Goal: Task Accomplishment & Management: Complete application form

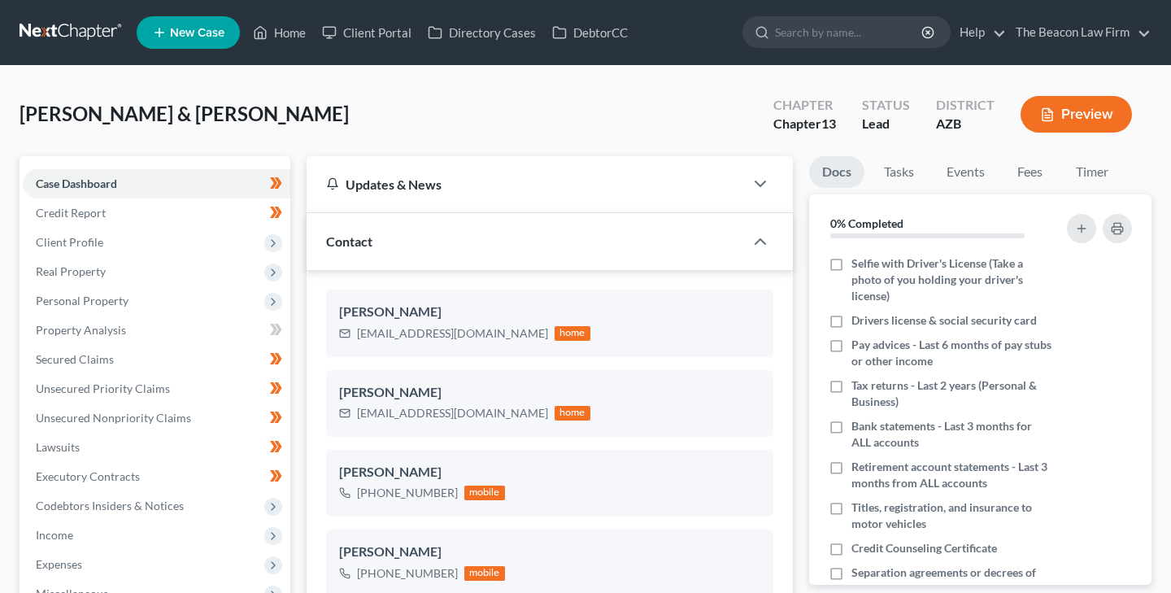
scroll to position [498, 0]
click at [797, 34] on input "search" at bounding box center [849, 32] width 149 height 30
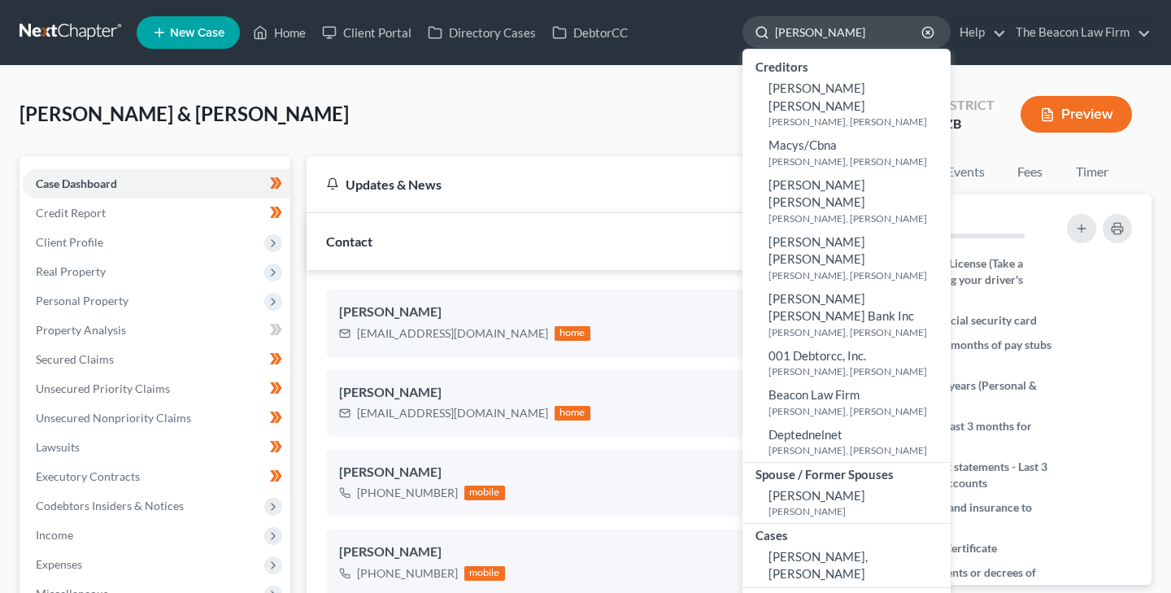
click at [797, 34] on input "malek" at bounding box center [849, 32] width 149 height 30
type input "malek"
click at [292, 33] on link "Home" at bounding box center [279, 32] width 69 height 29
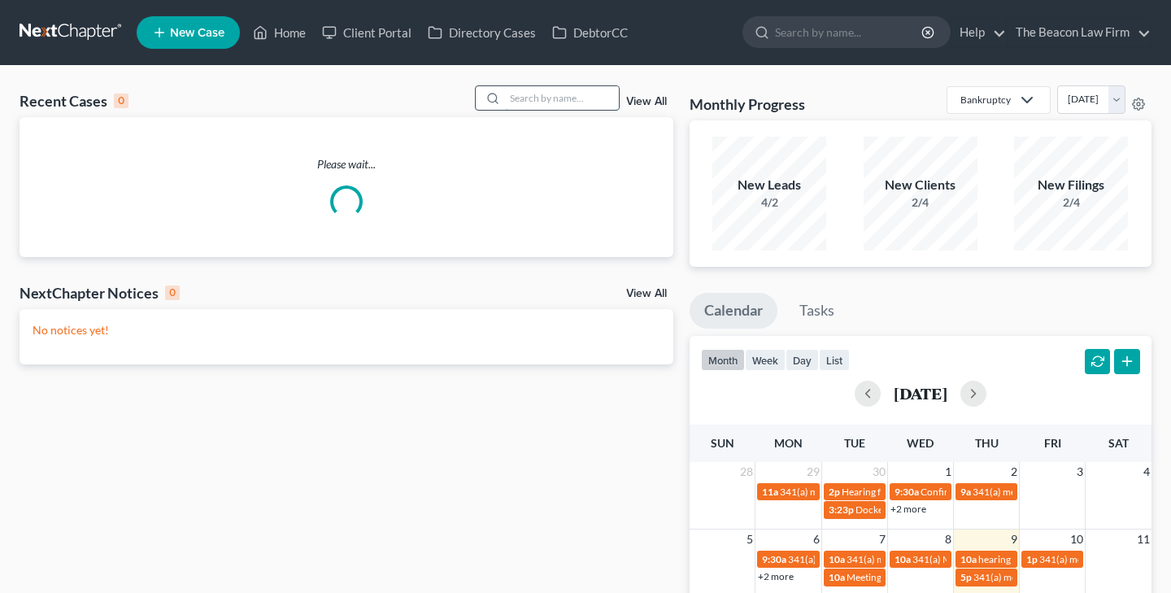
click at [543, 98] on input "search" at bounding box center [562, 98] width 114 height 24
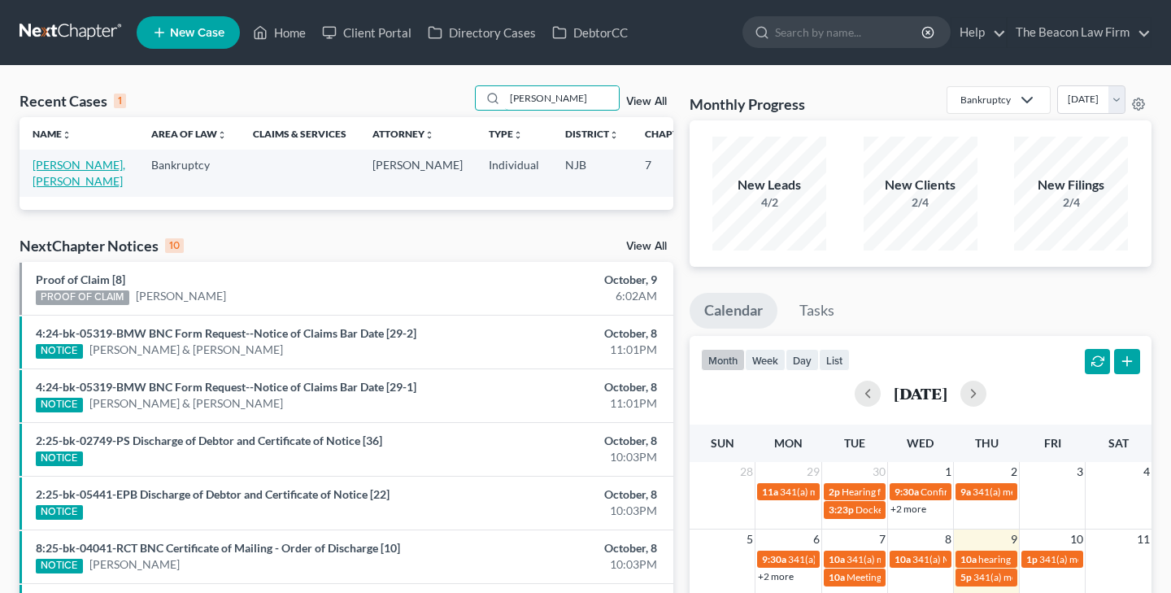
type input "malek"
click at [49, 163] on link "Mohamad, Abd Malek" at bounding box center [79, 173] width 93 height 30
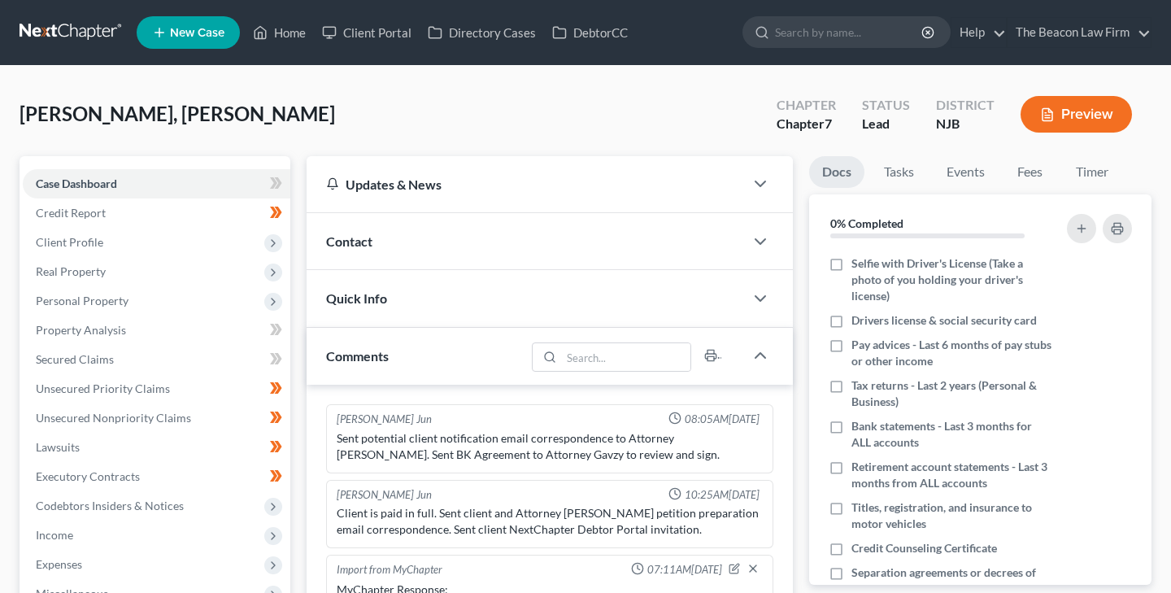
scroll to position [440, 0]
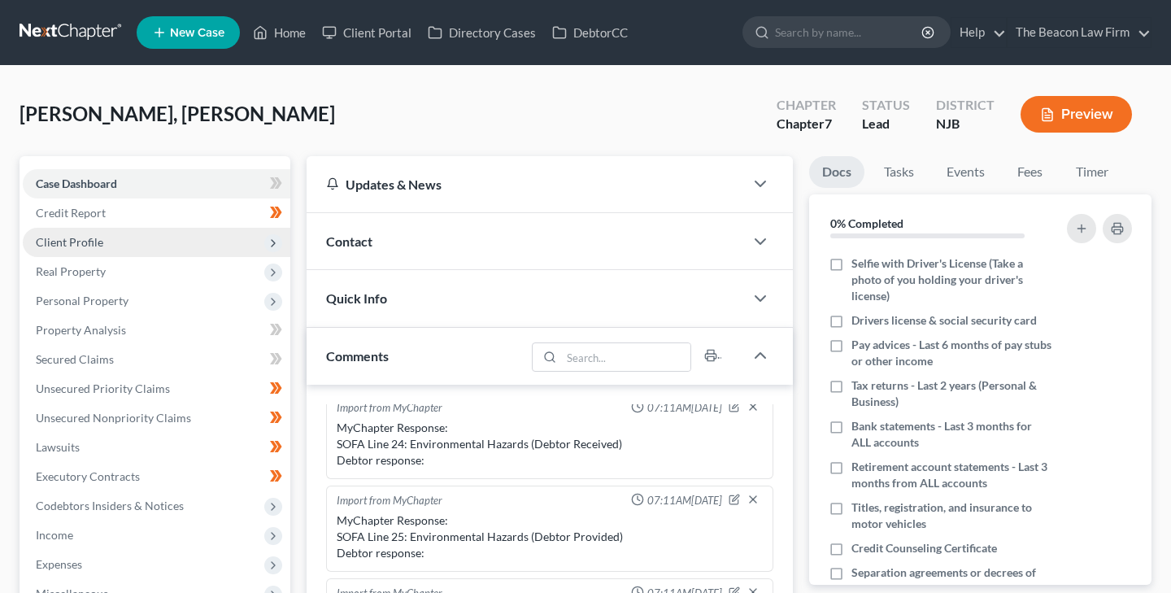
click at [93, 239] on span "Client Profile" at bounding box center [69, 242] width 67 height 14
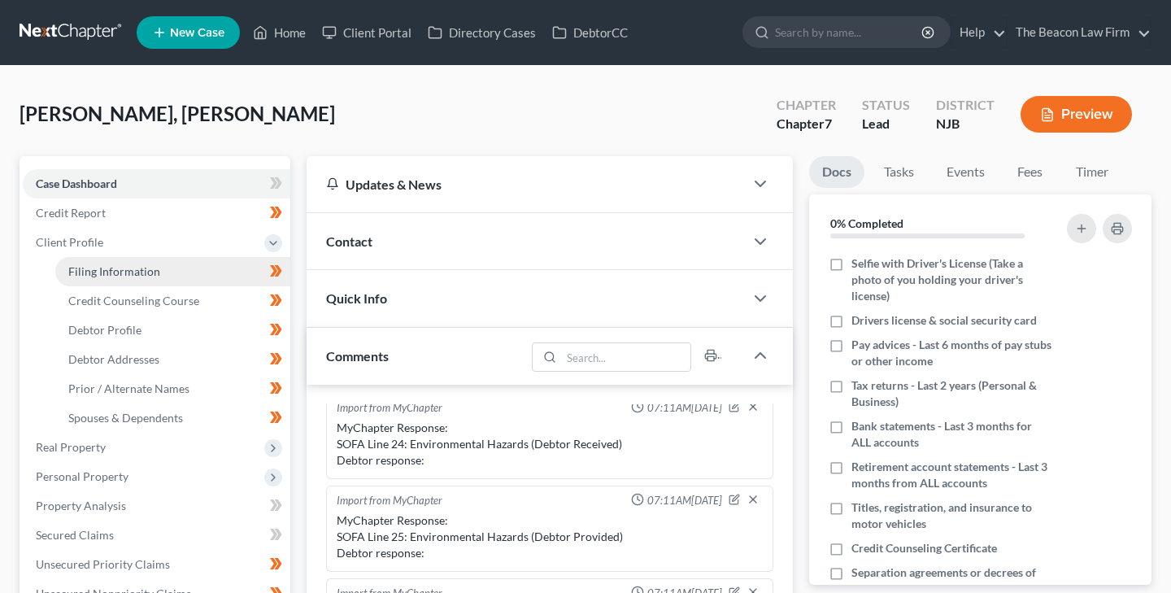
click at [108, 266] on span "Filing Information" at bounding box center [114, 271] width 92 height 14
select select "1"
select select "0"
select select "11"
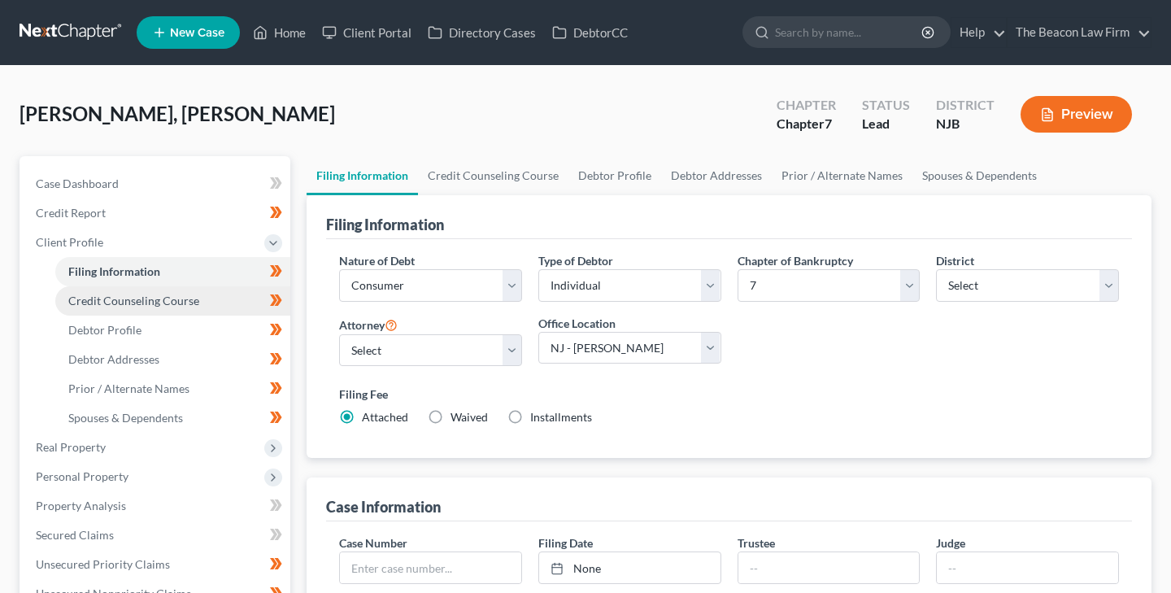
click at [185, 296] on span "Credit Counseling Course" at bounding box center [133, 300] width 131 height 14
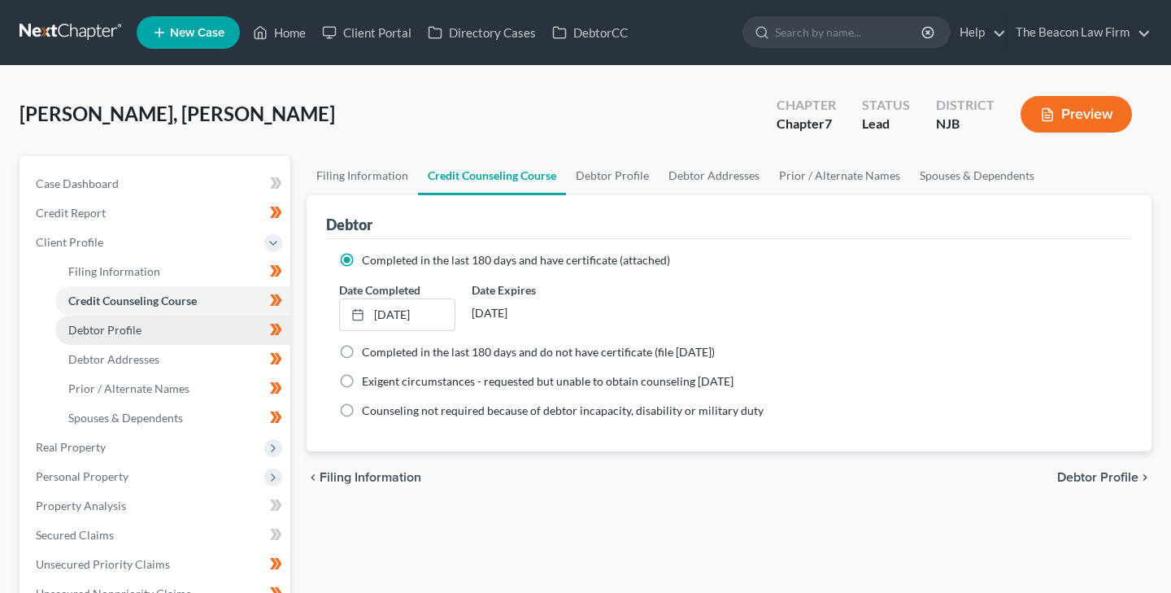
click at [133, 327] on span "Debtor Profile" at bounding box center [104, 330] width 73 height 14
select select "1"
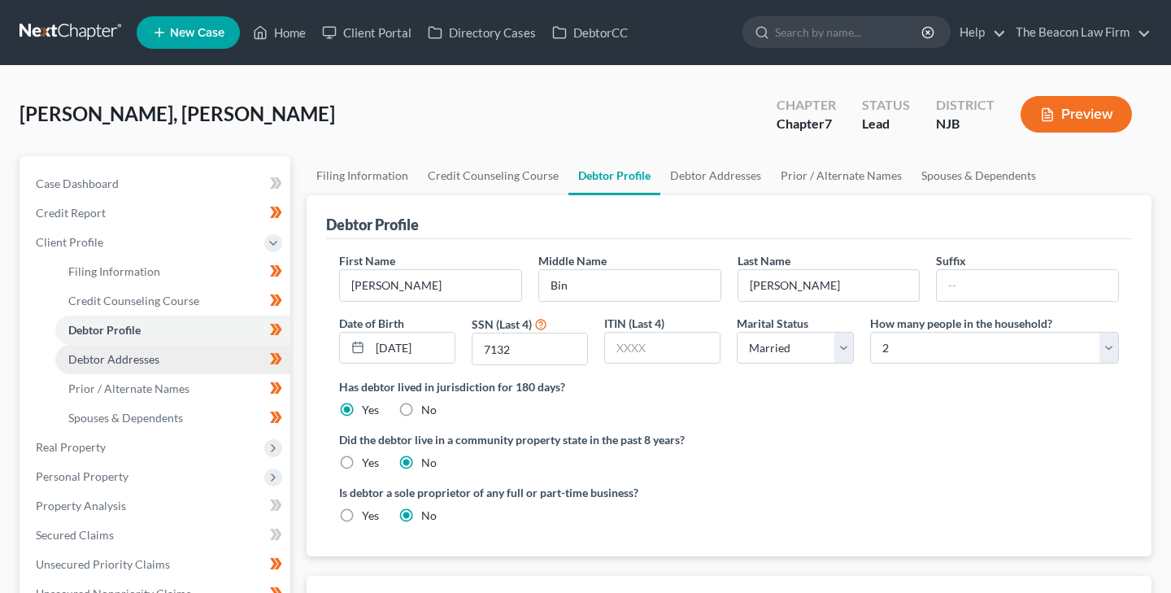
click at [150, 359] on span "Debtor Addresses" at bounding box center [113, 359] width 91 height 14
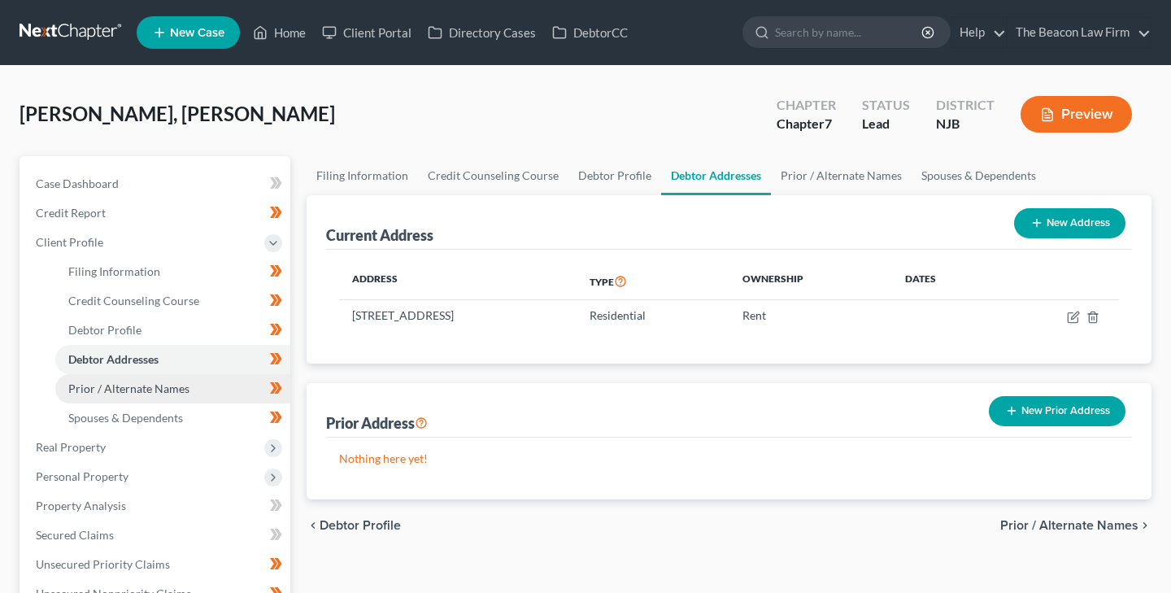
click at [169, 384] on span "Prior / Alternate Names" at bounding box center [128, 388] width 121 height 14
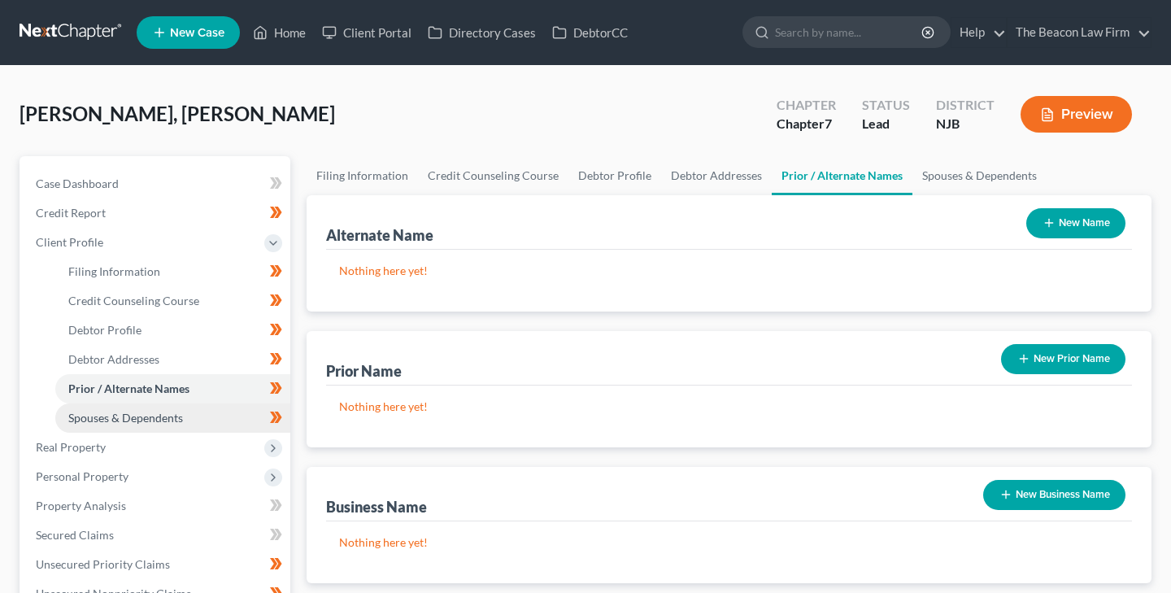
click at [154, 411] on span "Spouses & Dependents" at bounding box center [125, 418] width 115 height 14
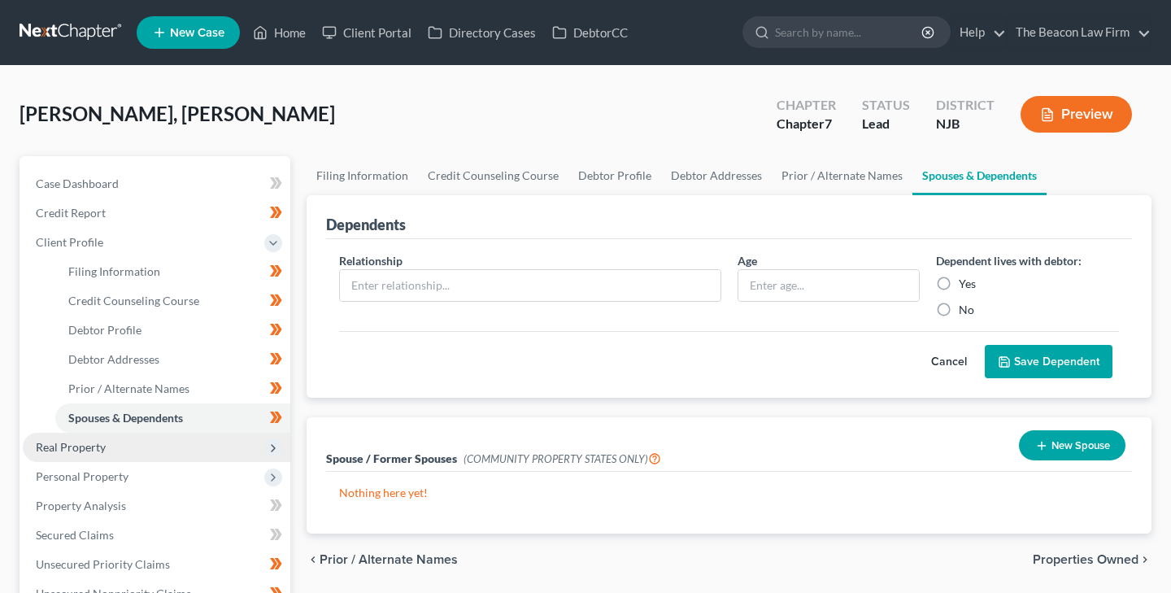
click at [99, 445] on span "Real Property" at bounding box center [71, 447] width 70 height 14
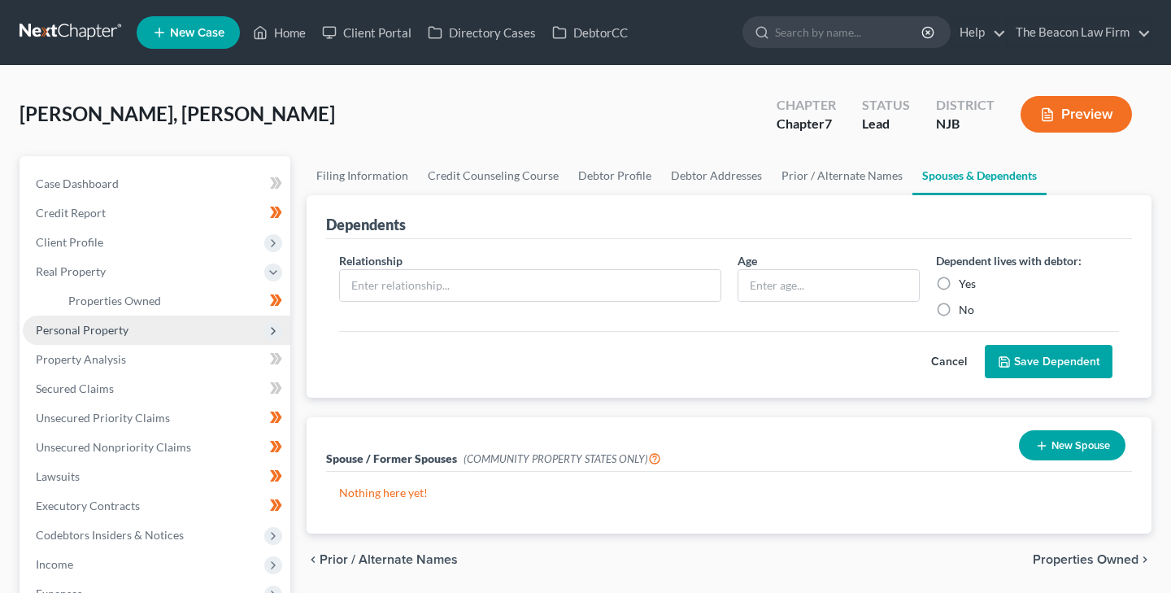
click at [102, 328] on span "Personal Property" at bounding box center [82, 330] width 93 height 14
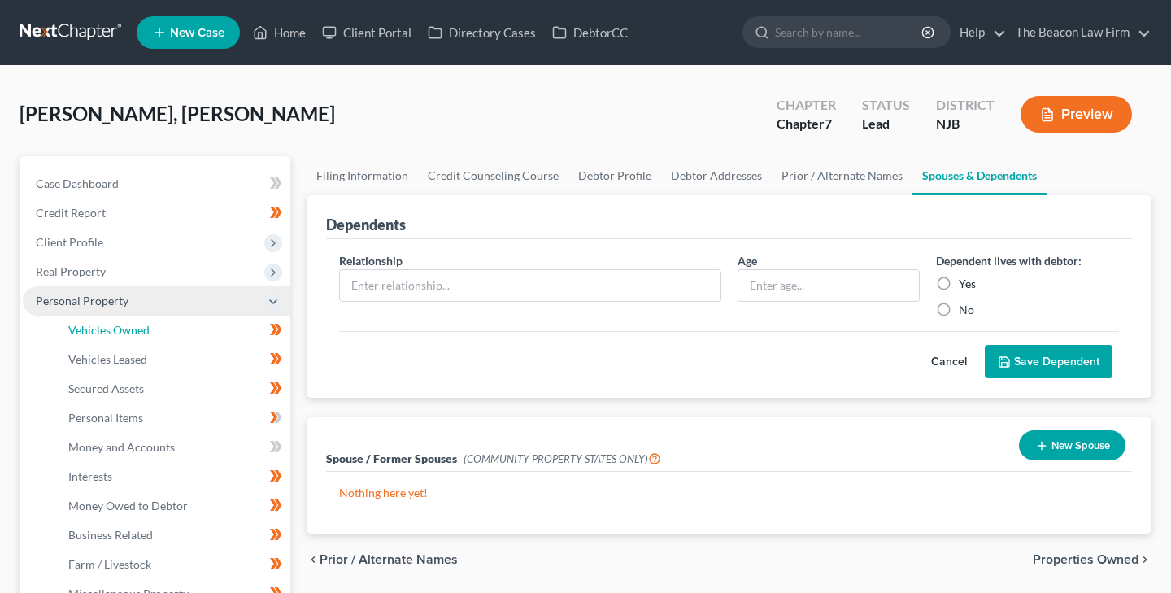
click at [102, 328] on span "Vehicles Owned" at bounding box center [108, 330] width 81 height 14
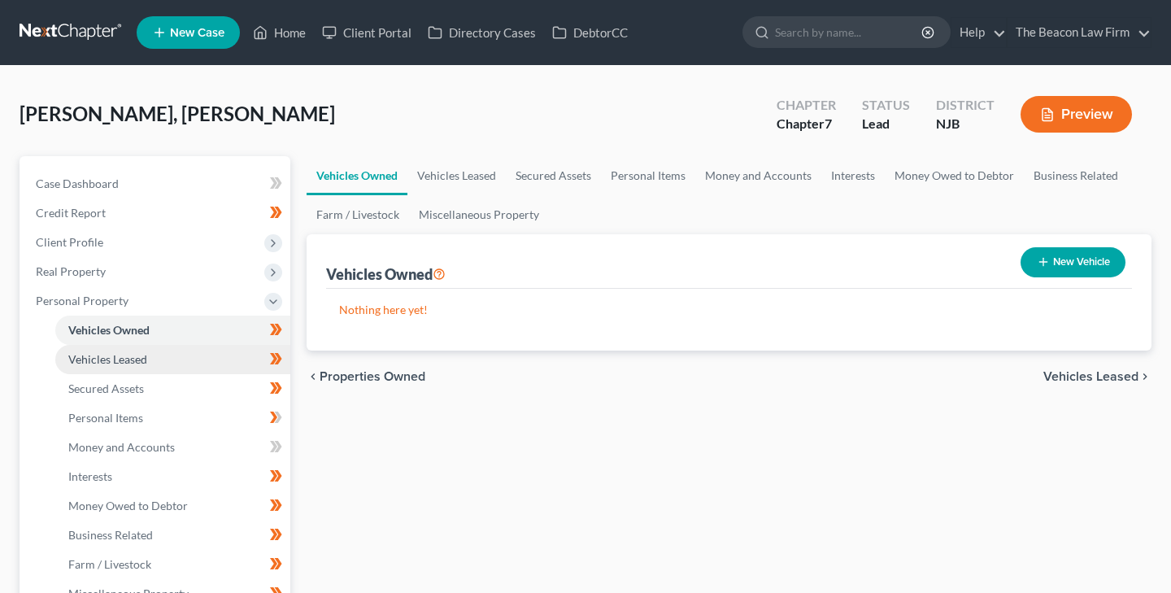
click at [124, 358] on span "Vehicles Leased" at bounding box center [107, 359] width 79 height 14
click at [131, 328] on span "Vehicles Owned" at bounding box center [108, 330] width 81 height 14
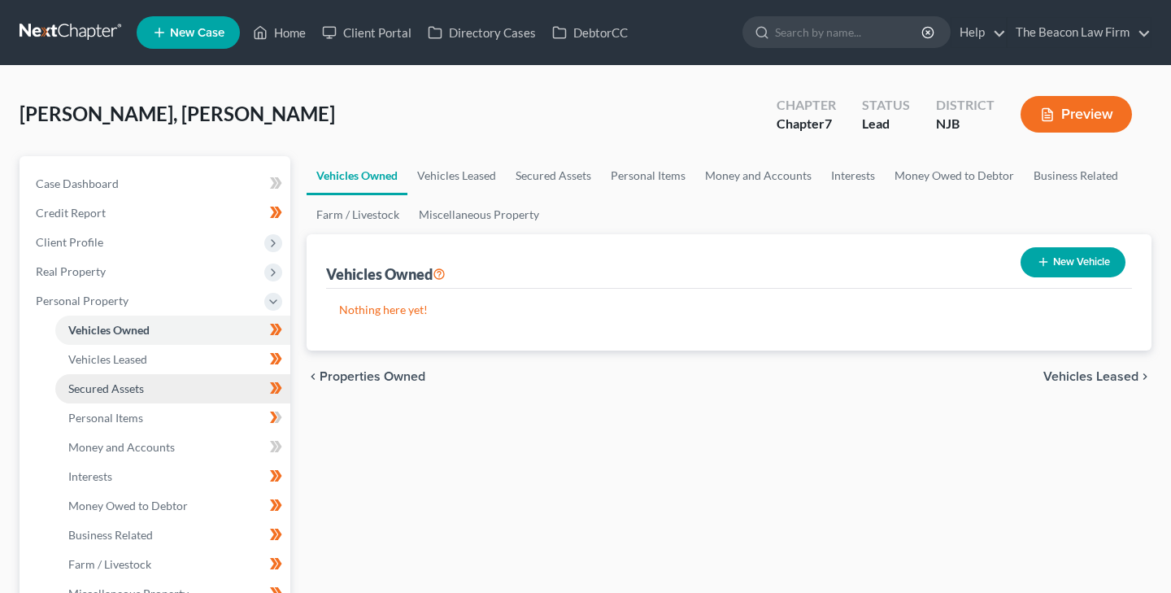
click at [132, 385] on span "Secured Assets" at bounding box center [106, 388] width 76 height 14
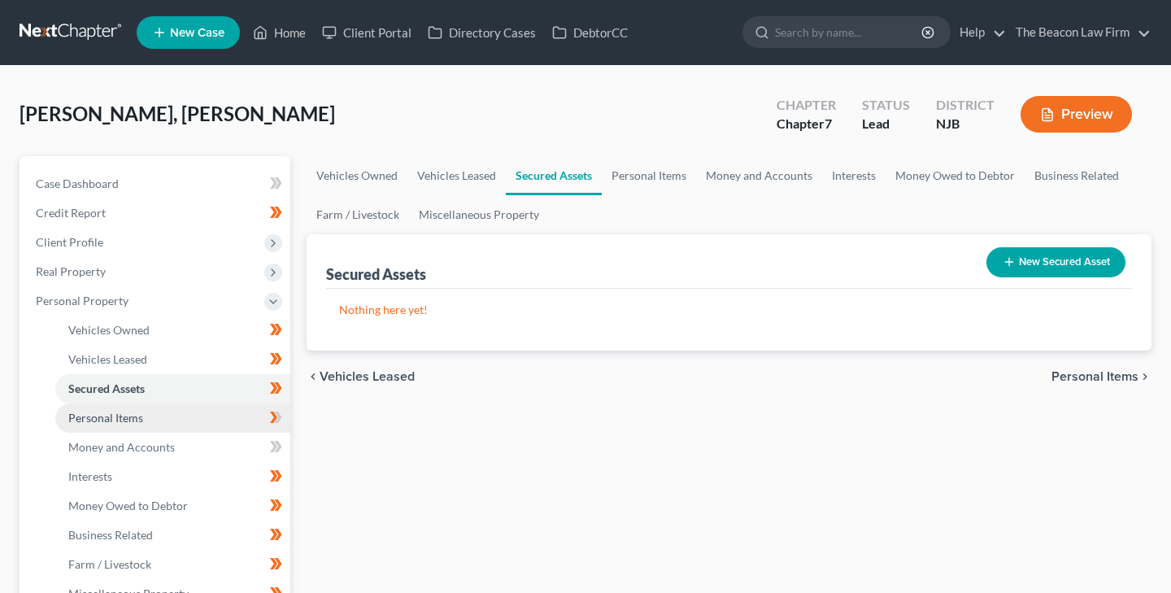
click at [130, 414] on span "Personal Items" at bounding box center [105, 418] width 75 height 14
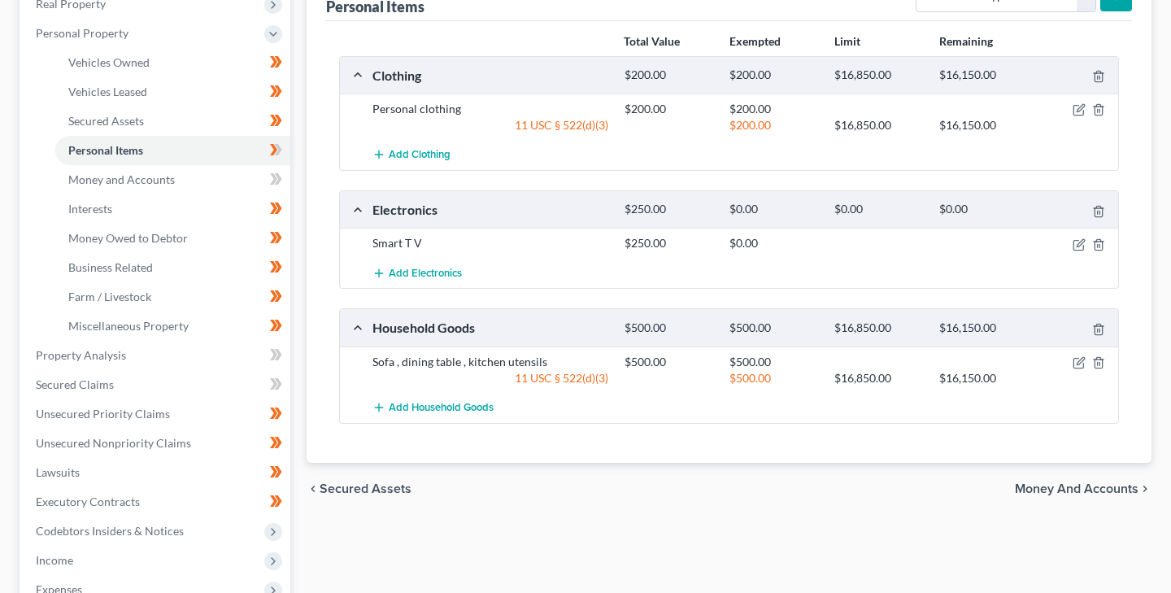
scroll to position [273, 0]
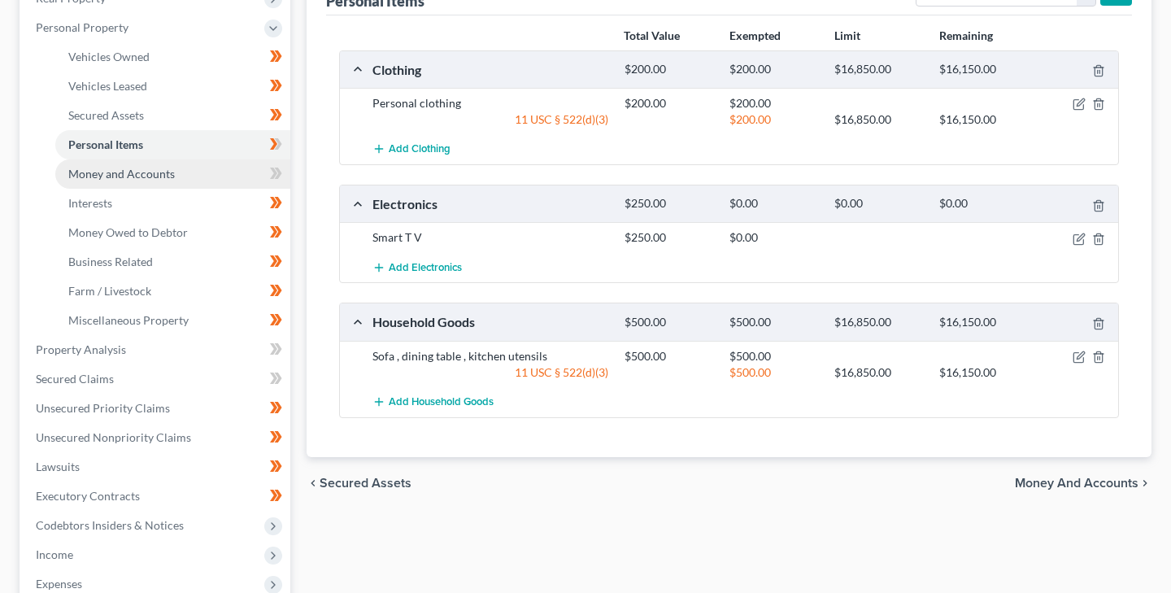
click at [104, 174] on span "Money and Accounts" at bounding box center [121, 174] width 106 height 14
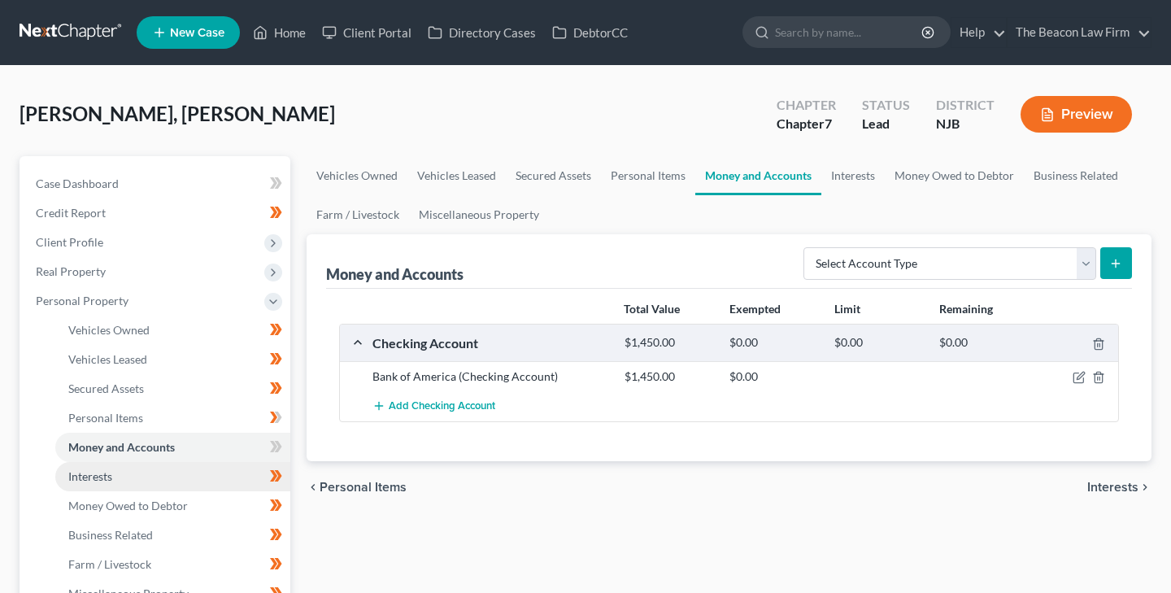
click at [106, 475] on span "Interests" at bounding box center [90, 476] width 44 height 14
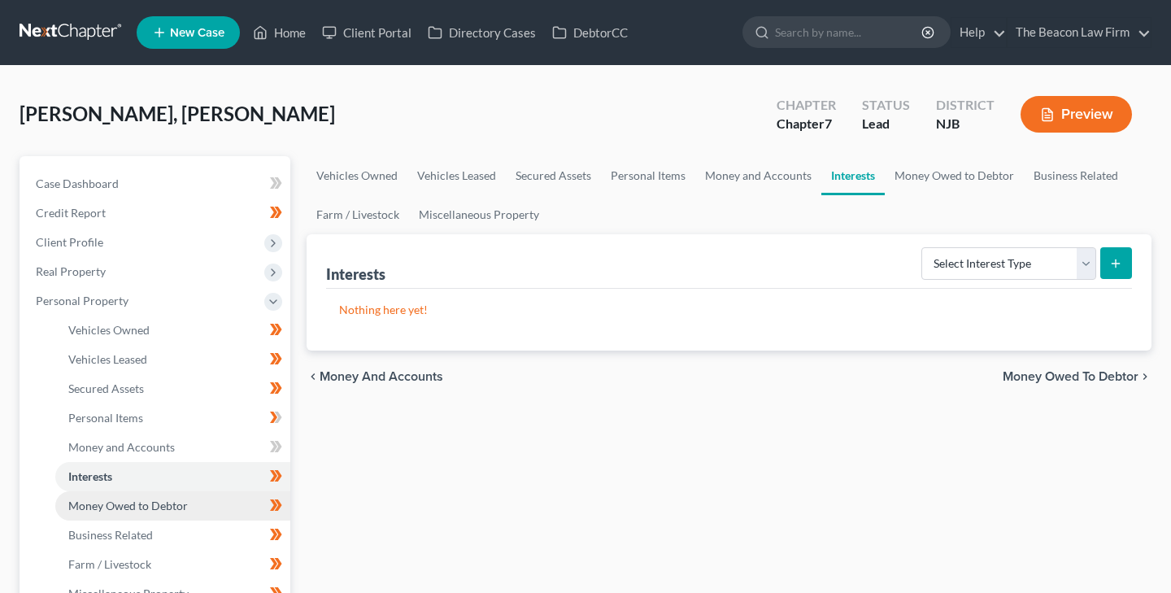
click at [119, 502] on span "Money Owed to Debtor" at bounding box center [127, 505] width 119 height 14
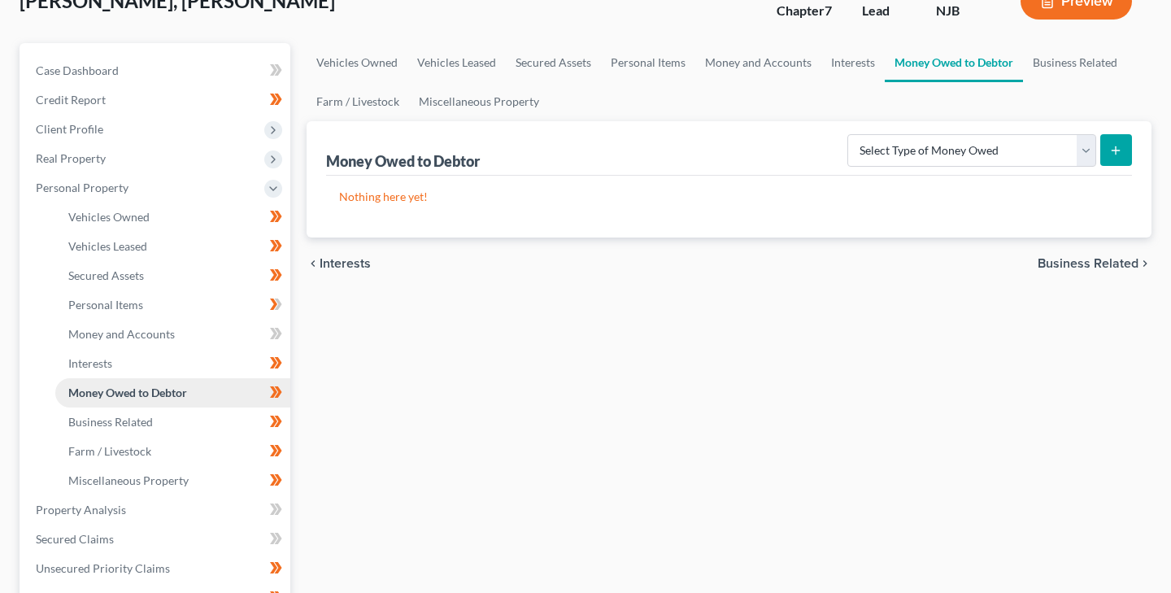
scroll to position [115, 0]
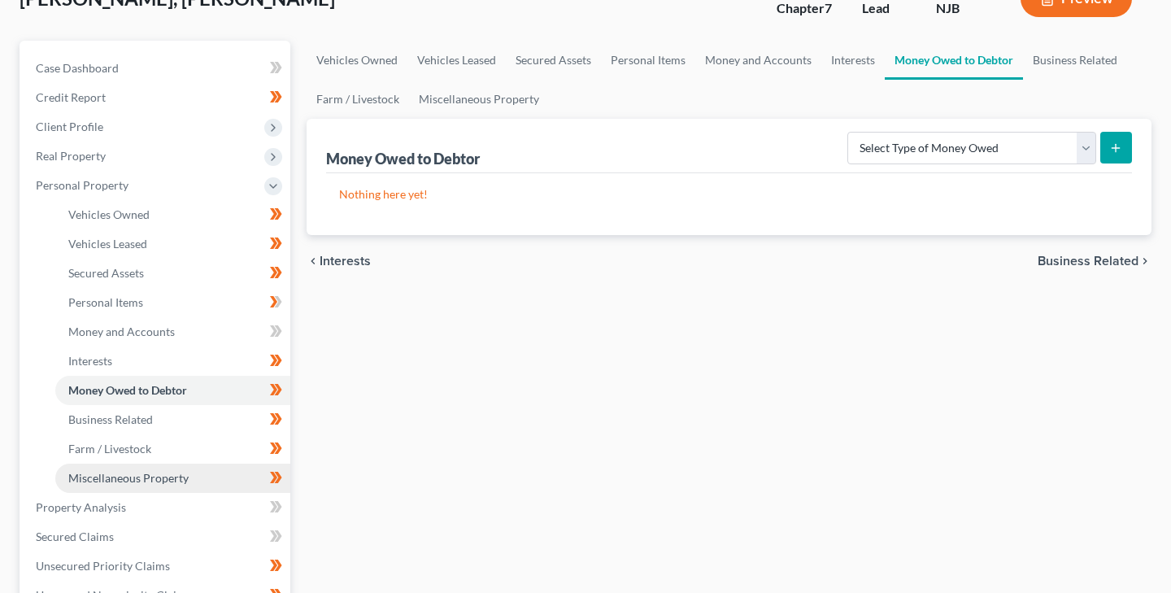
click at [131, 476] on span "Miscellaneous Property" at bounding box center [128, 478] width 120 height 14
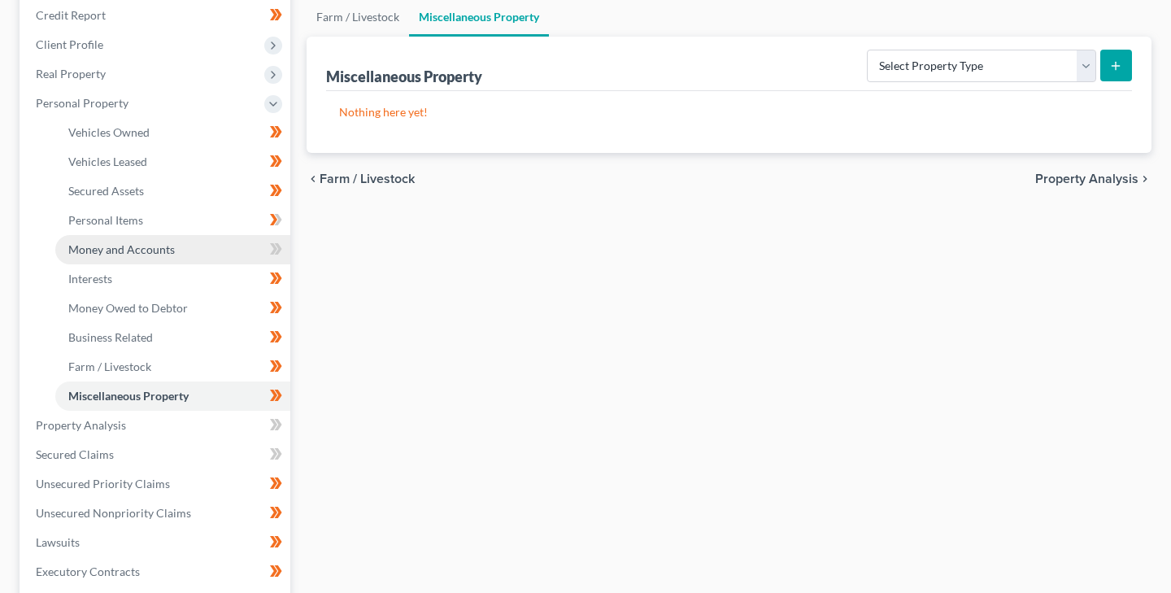
scroll to position [200, 0]
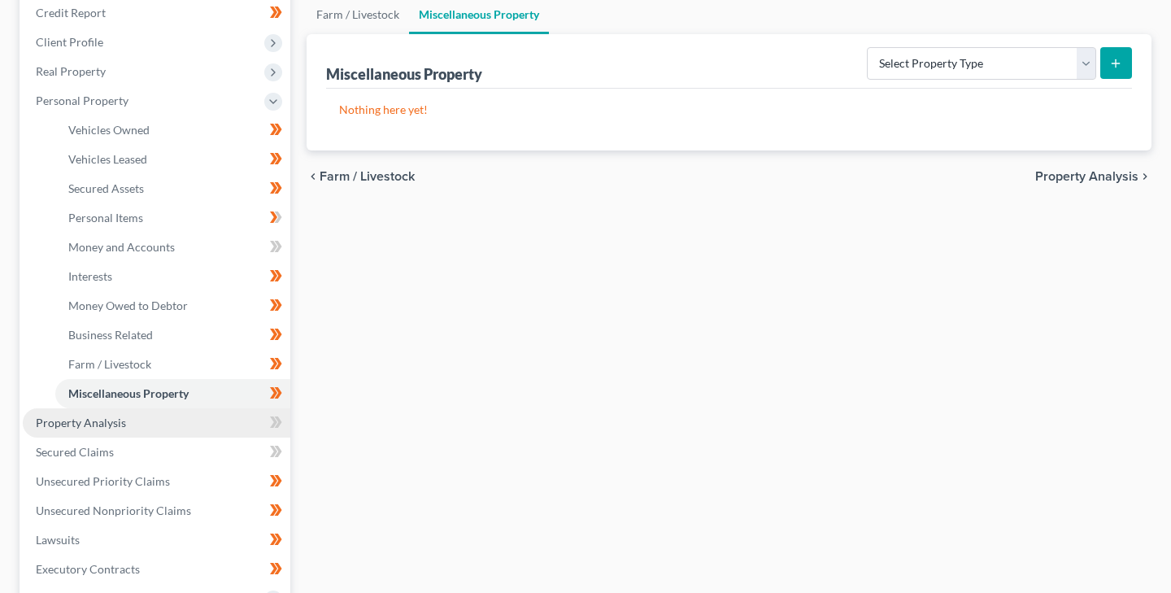
click at [115, 419] on span "Property Analysis" at bounding box center [81, 422] width 90 height 14
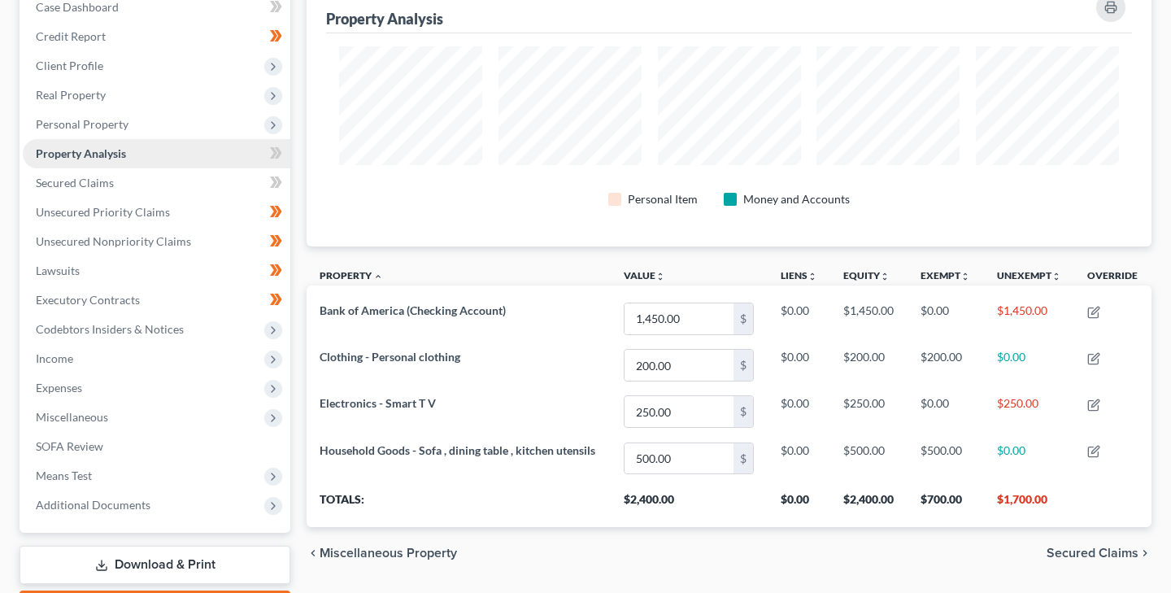
scroll to position [180, 0]
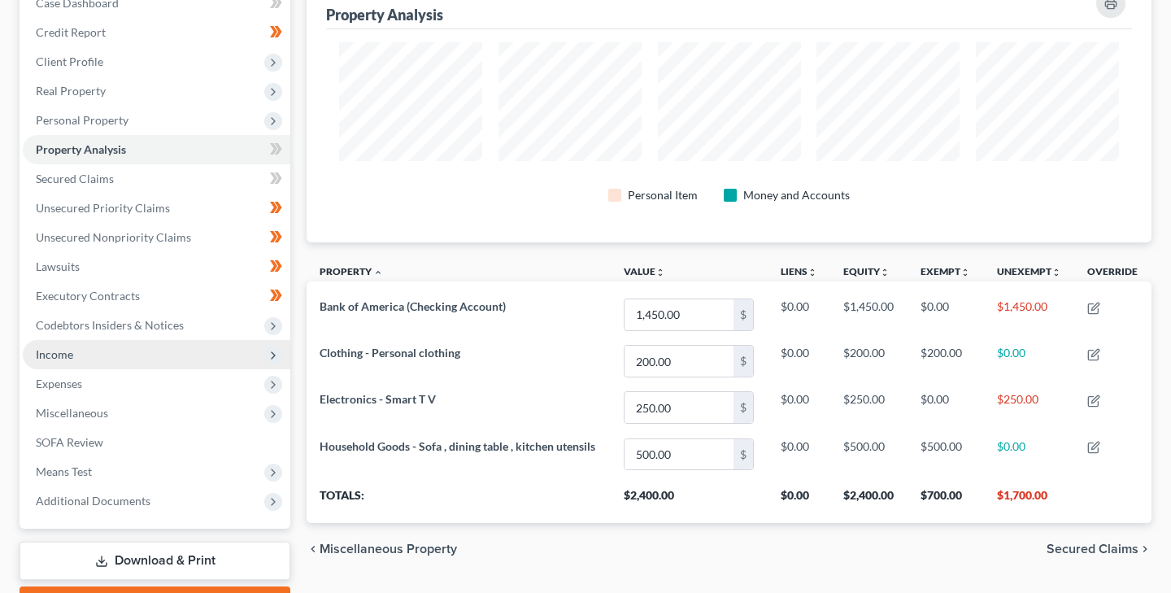
click at [70, 353] on span "Income" at bounding box center [54, 354] width 37 height 14
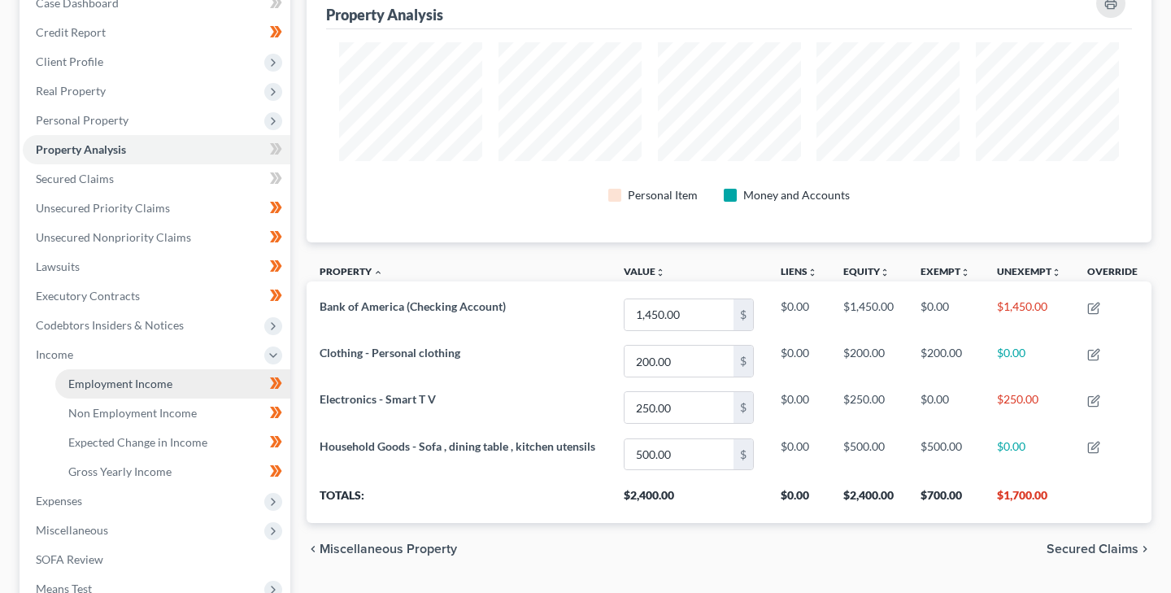
click at [103, 380] on span "Employment Income" at bounding box center [120, 383] width 104 height 14
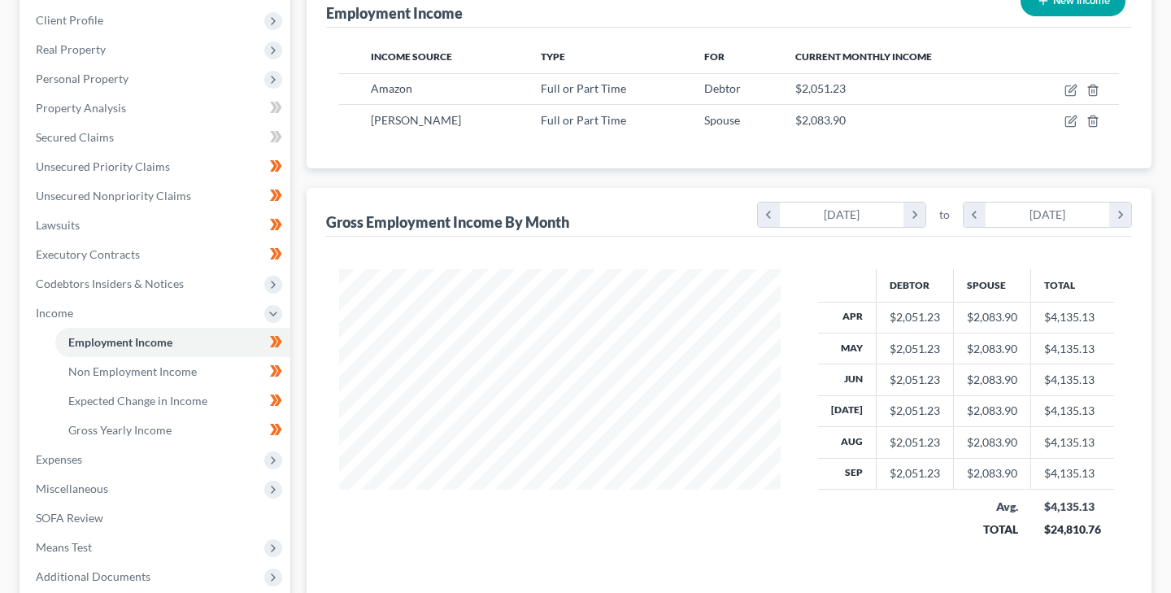
scroll to position [224, 0]
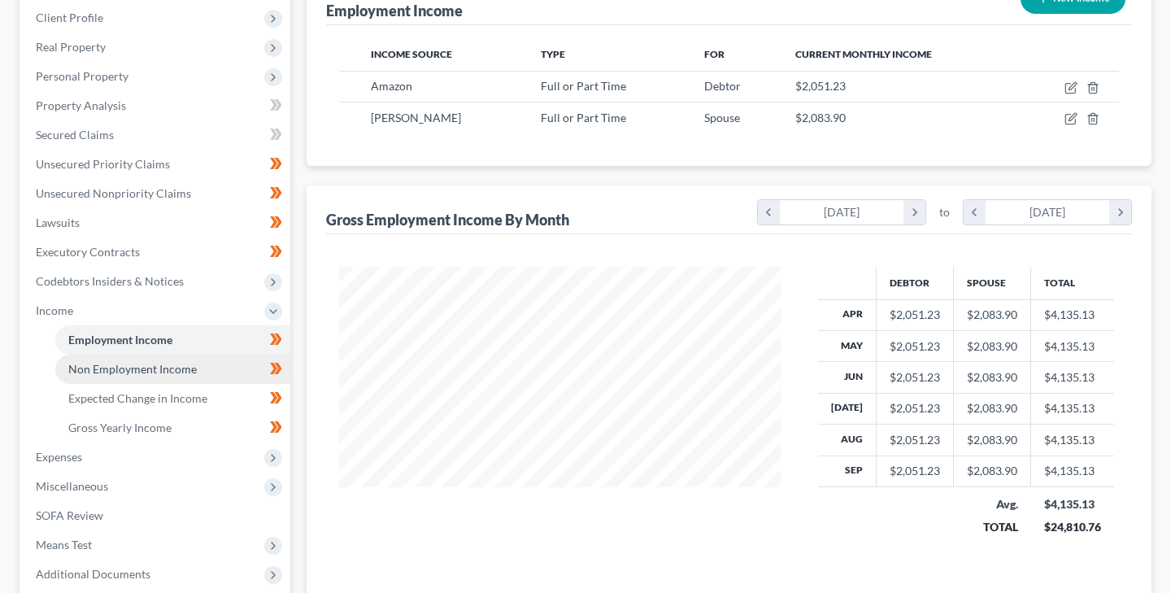
click at [186, 367] on span "Non Employment Income" at bounding box center [132, 369] width 128 height 14
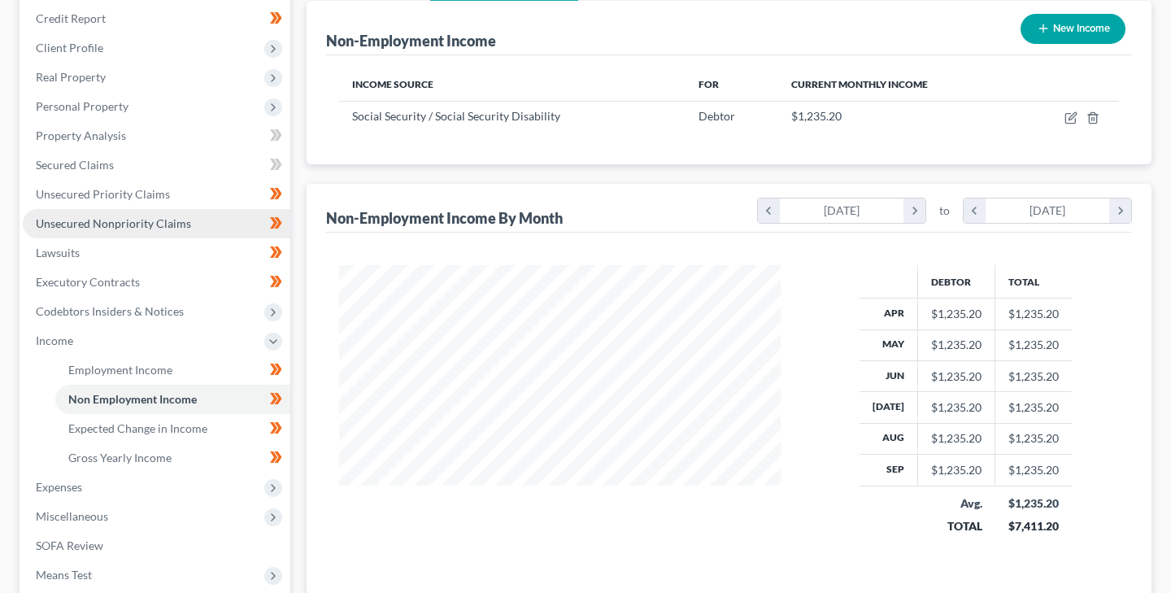
scroll to position [198, 0]
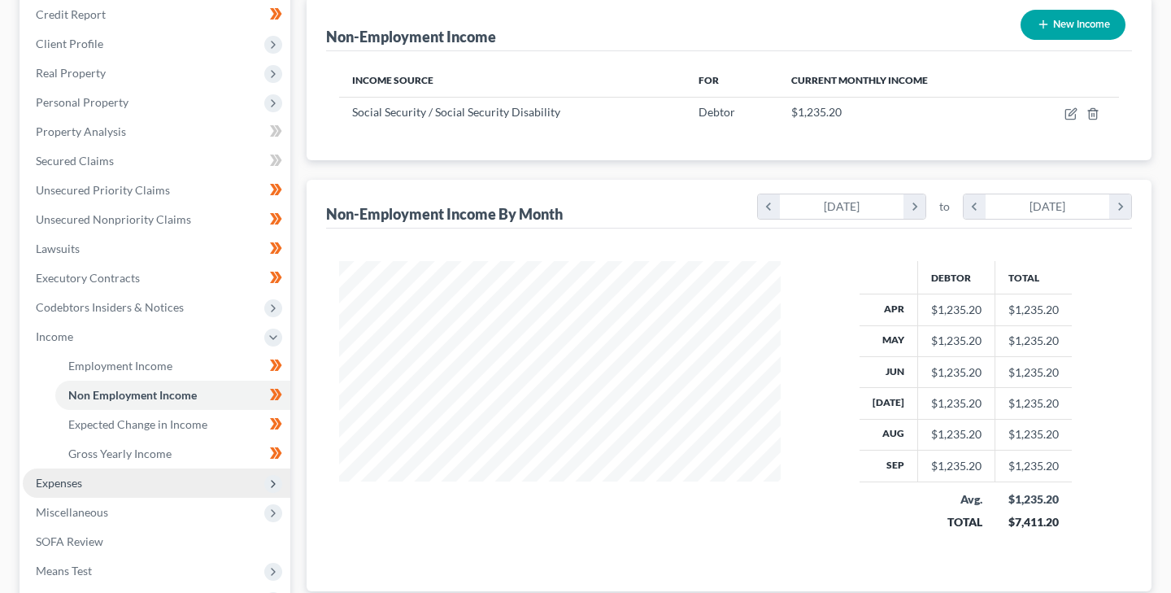
click at [73, 485] on span "Expenses" at bounding box center [59, 483] width 46 height 14
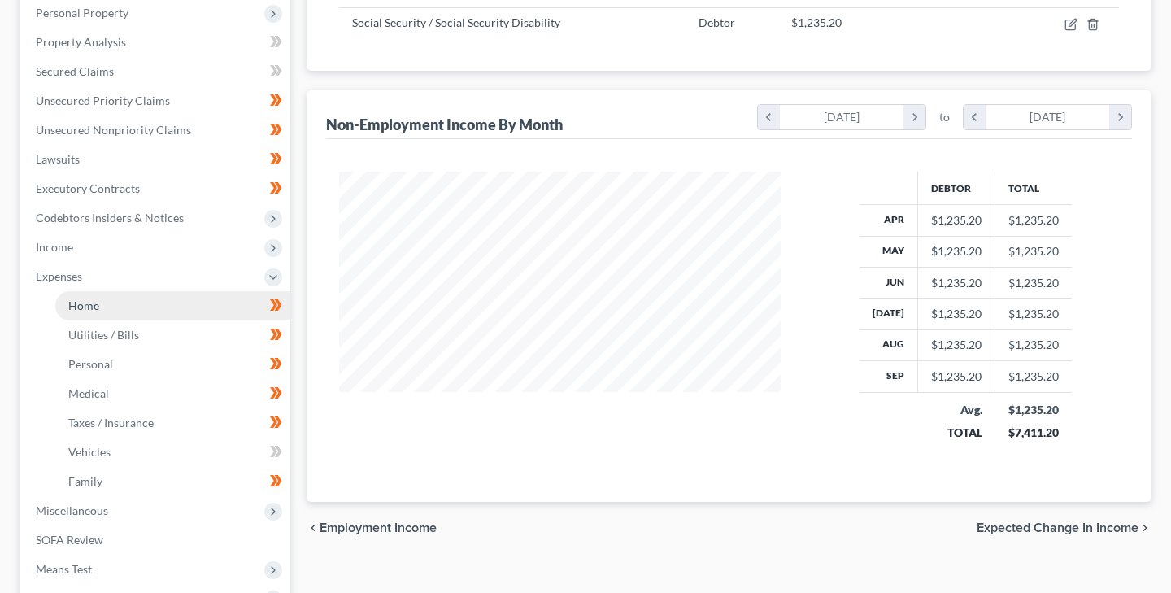
click at [86, 306] on span "Home" at bounding box center [83, 305] width 31 height 14
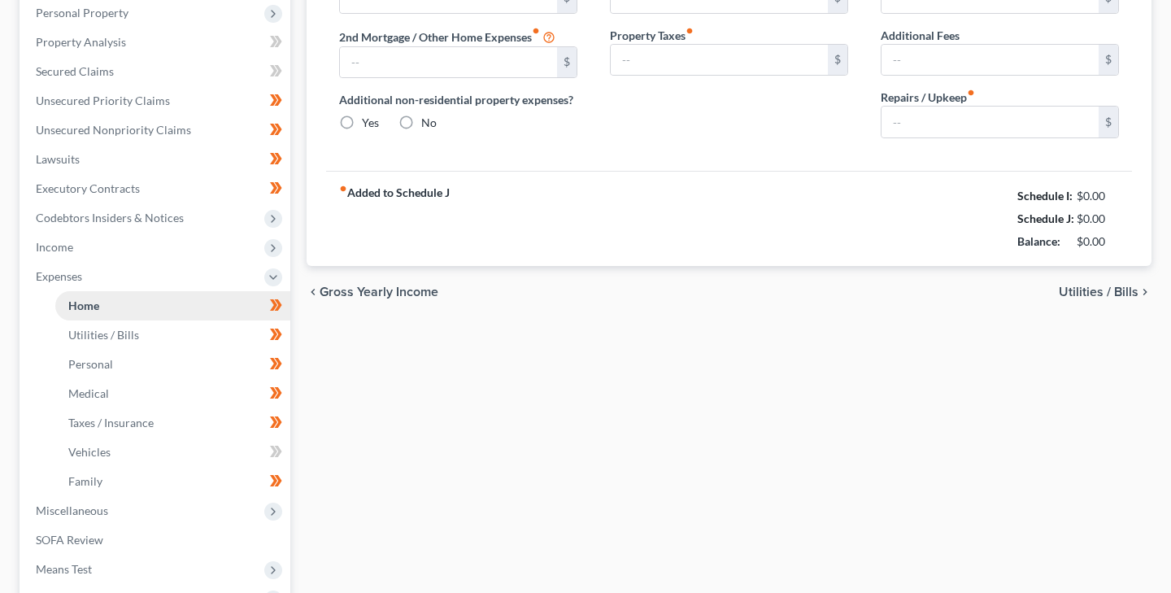
type input "2,060.80"
type input "0.00"
radio input "true"
type input "0.00"
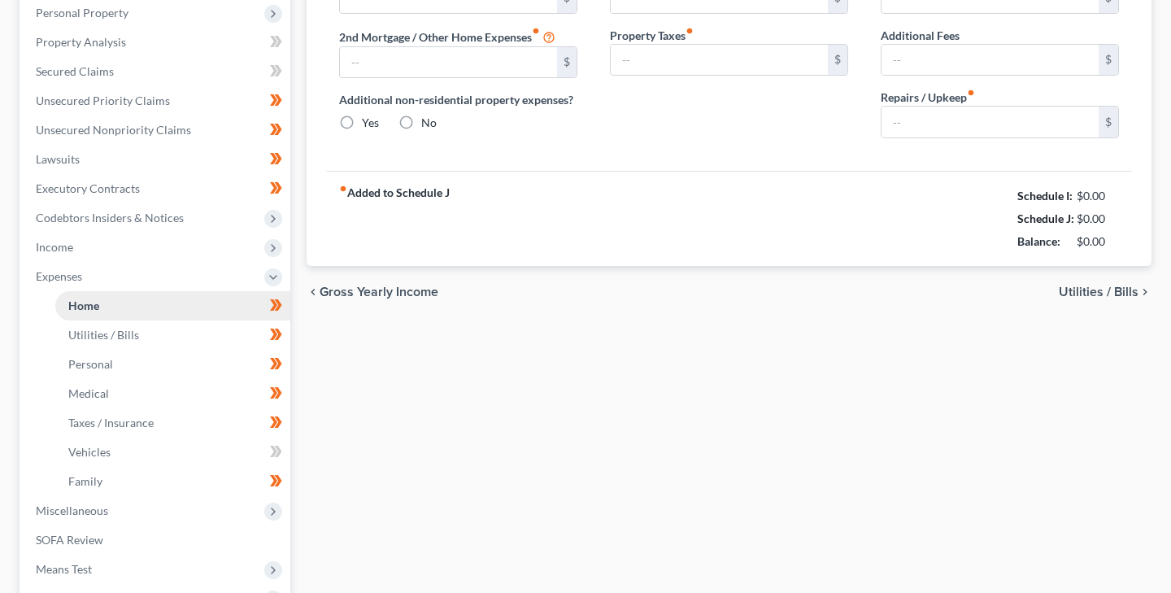
type input "0.00"
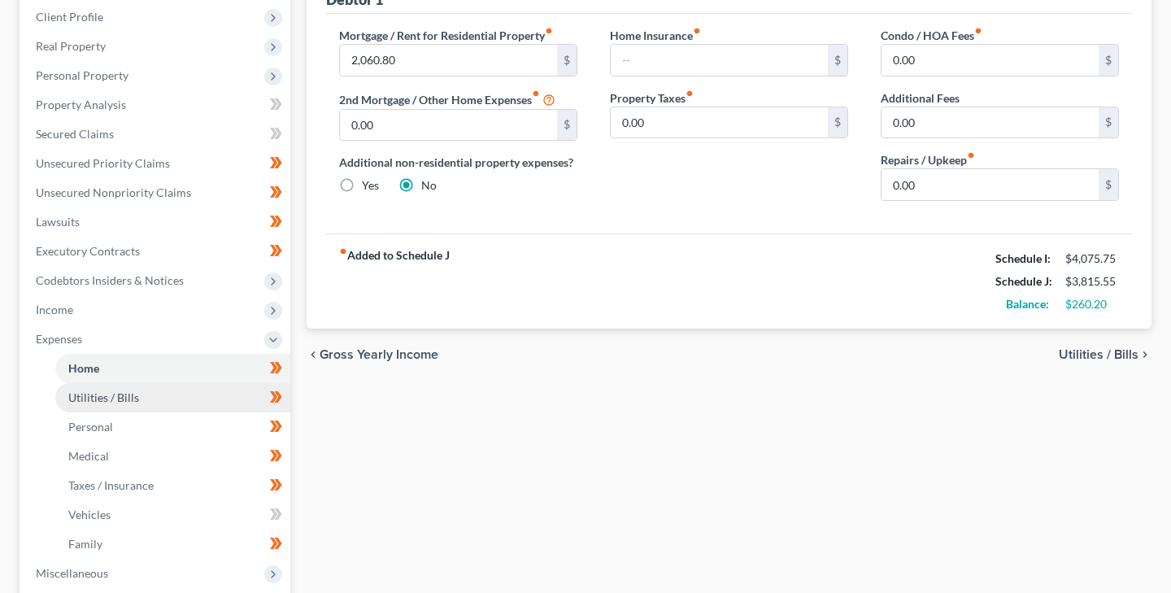
click at [133, 393] on span "Utilities / Bills" at bounding box center [103, 397] width 71 height 14
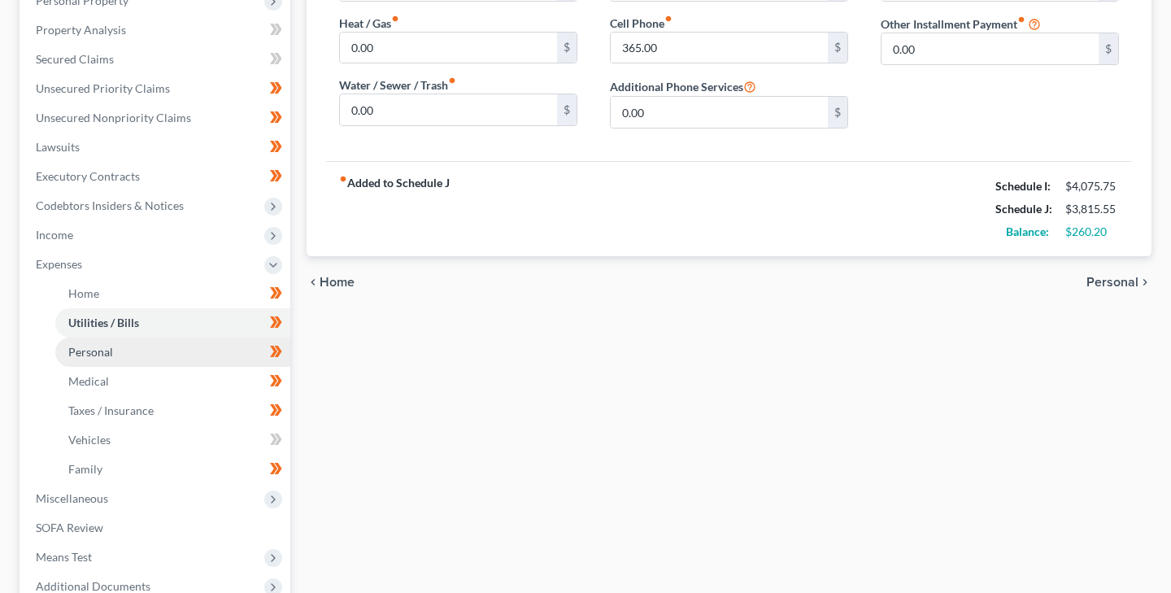
click at [106, 353] on span "Personal" at bounding box center [90, 352] width 45 height 14
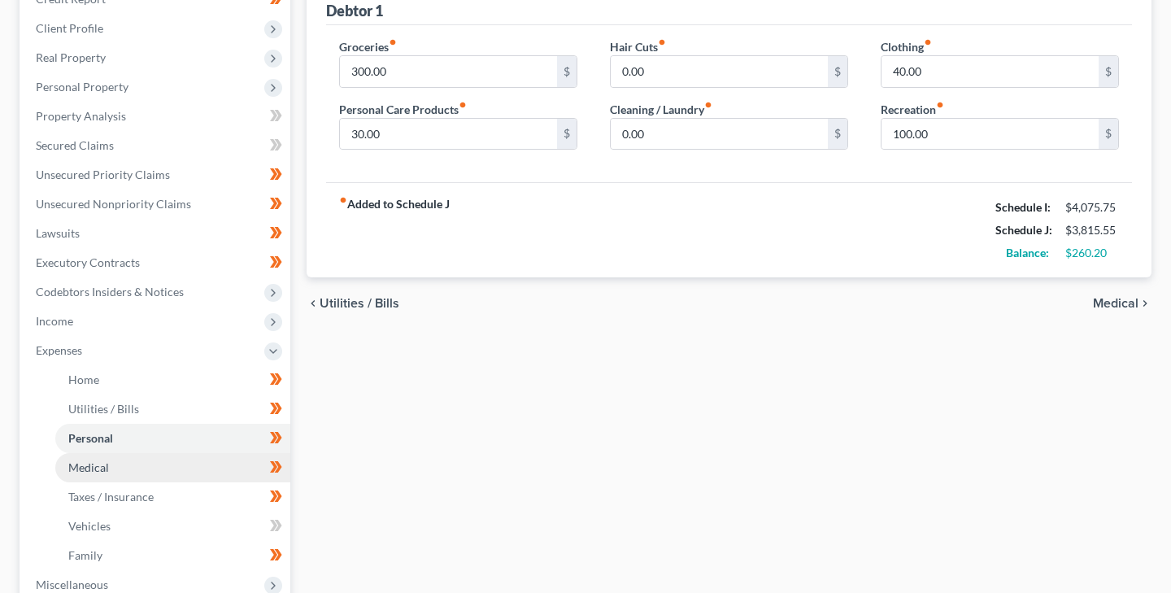
click at [92, 467] on span "Medical" at bounding box center [88, 467] width 41 height 14
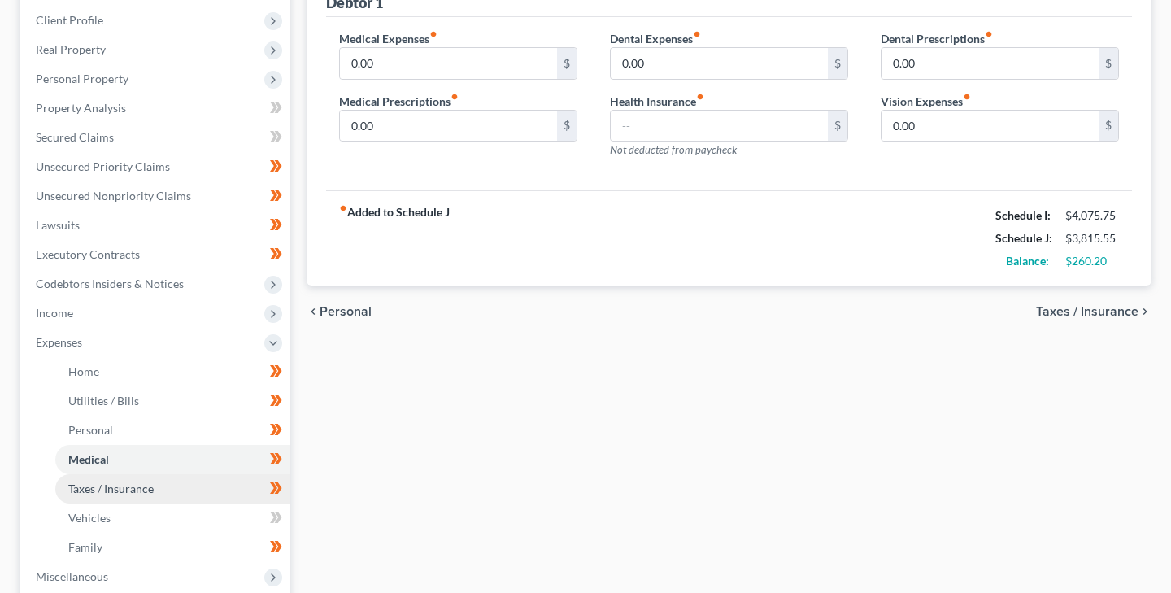
click at [122, 485] on span "Taxes / Insurance" at bounding box center [110, 488] width 85 height 14
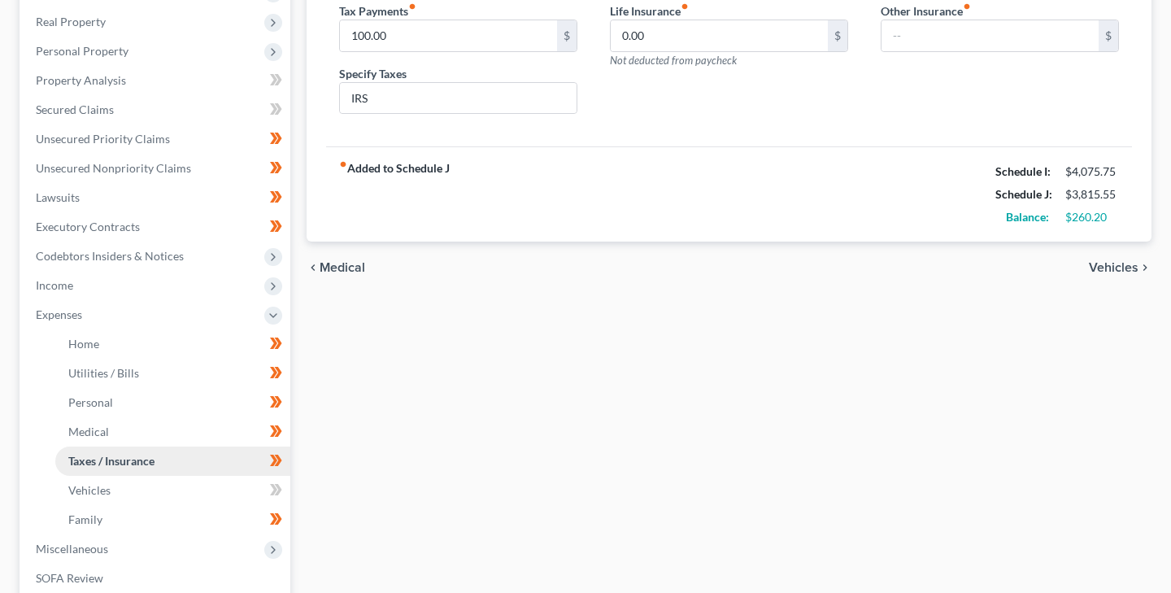
scroll to position [285, 0]
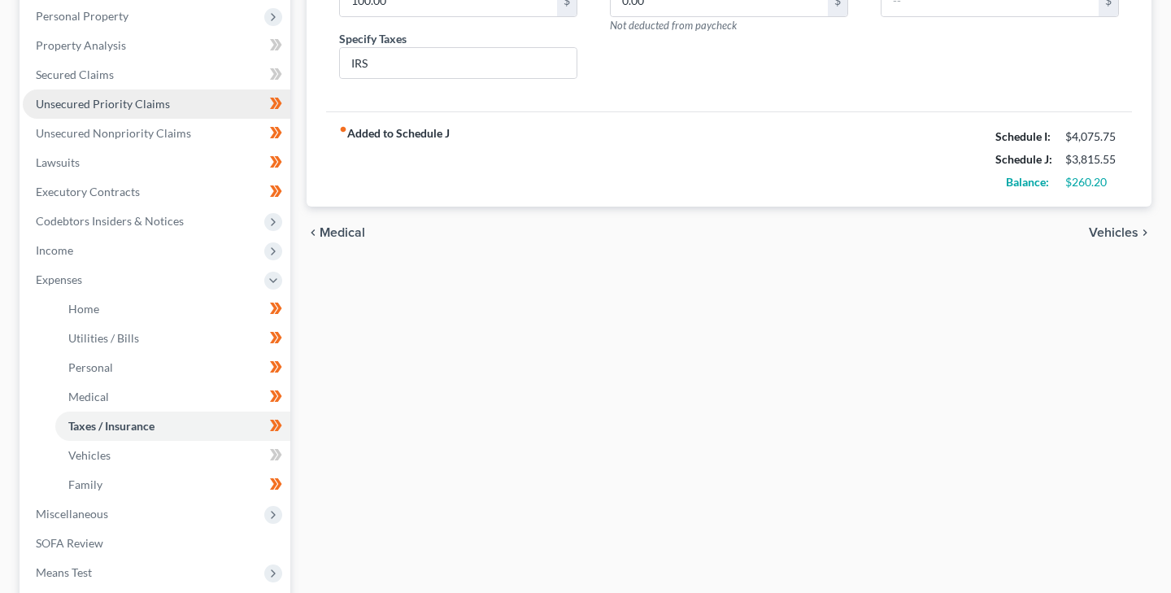
click at [102, 102] on span "Unsecured Priority Claims" at bounding box center [103, 104] width 134 height 14
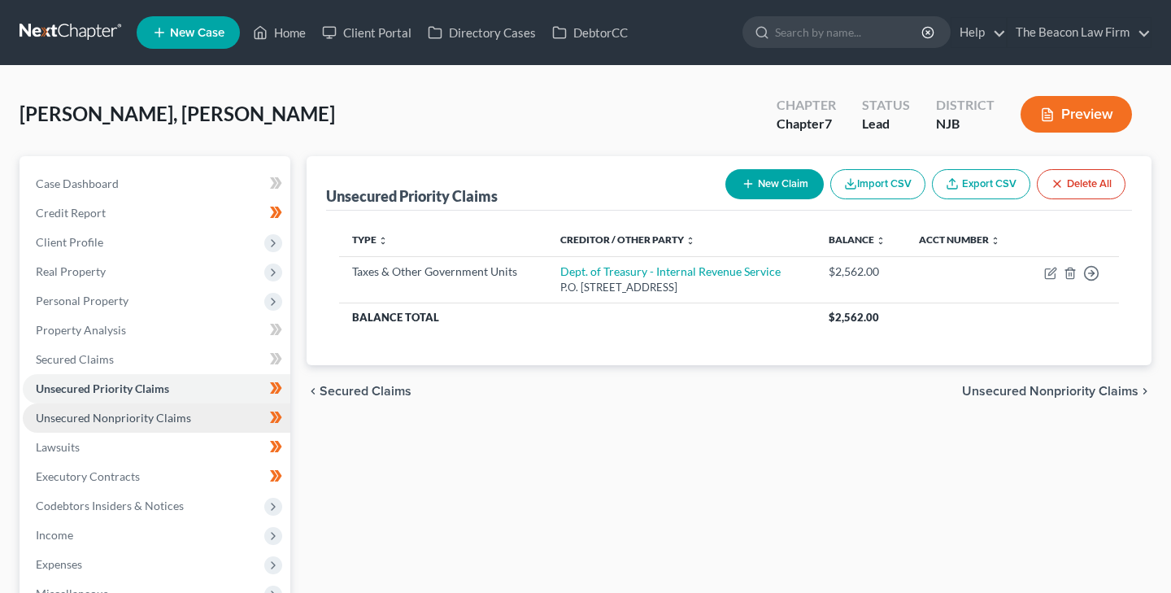
click at [105, 416] on span "Unsecured Nonpriority Claims" at bounding box center [113, 418] width 155 height 14
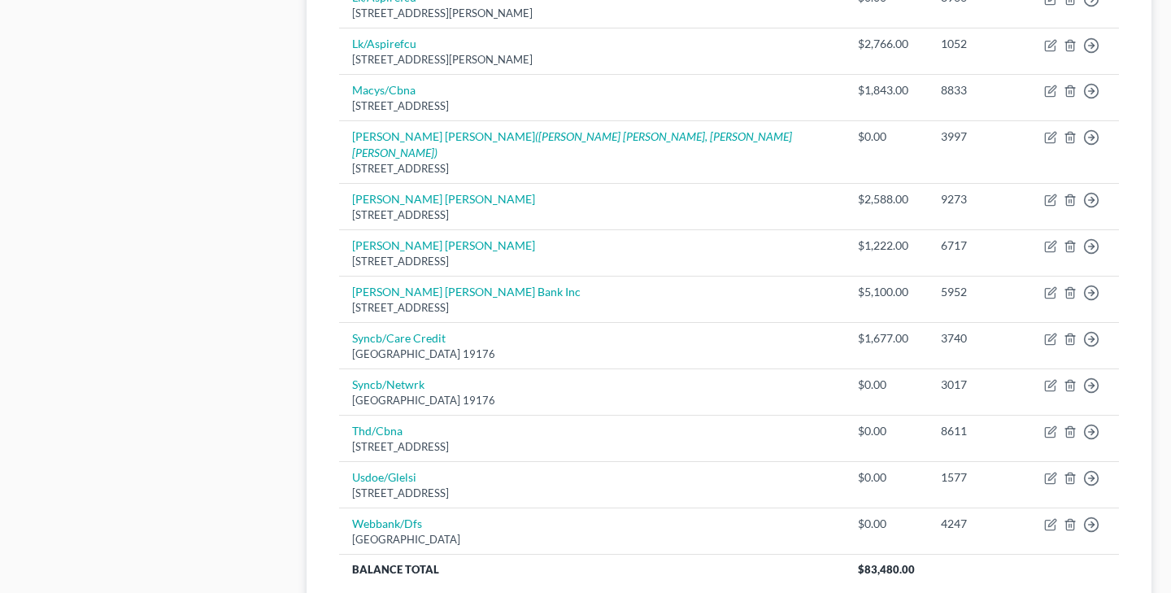
scroll to position [1182, 0]
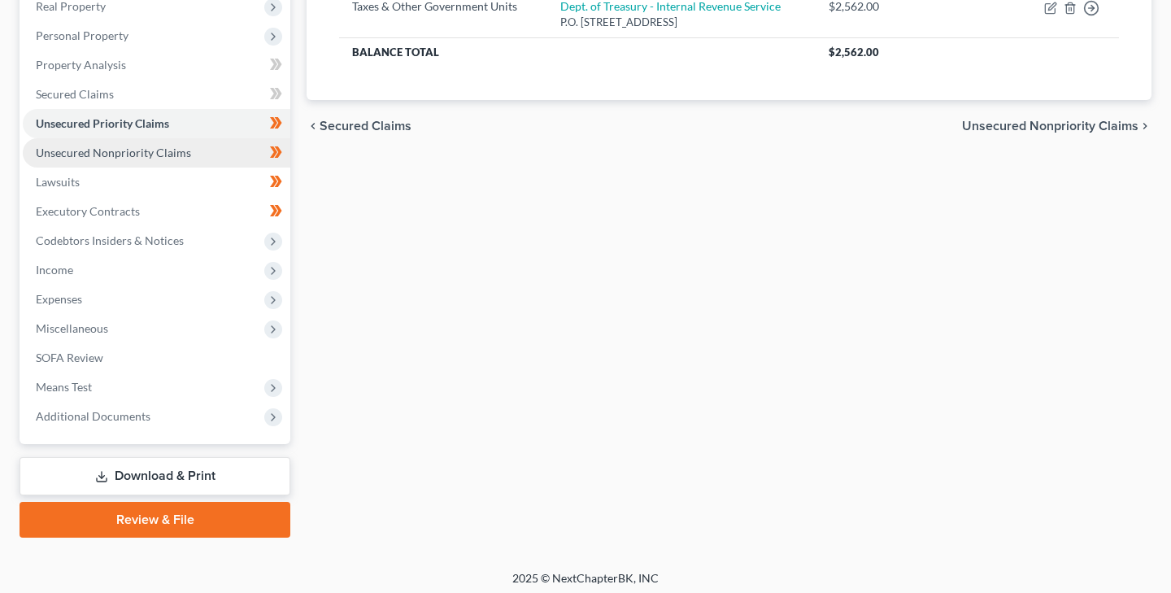
scroll to position [270, 0]
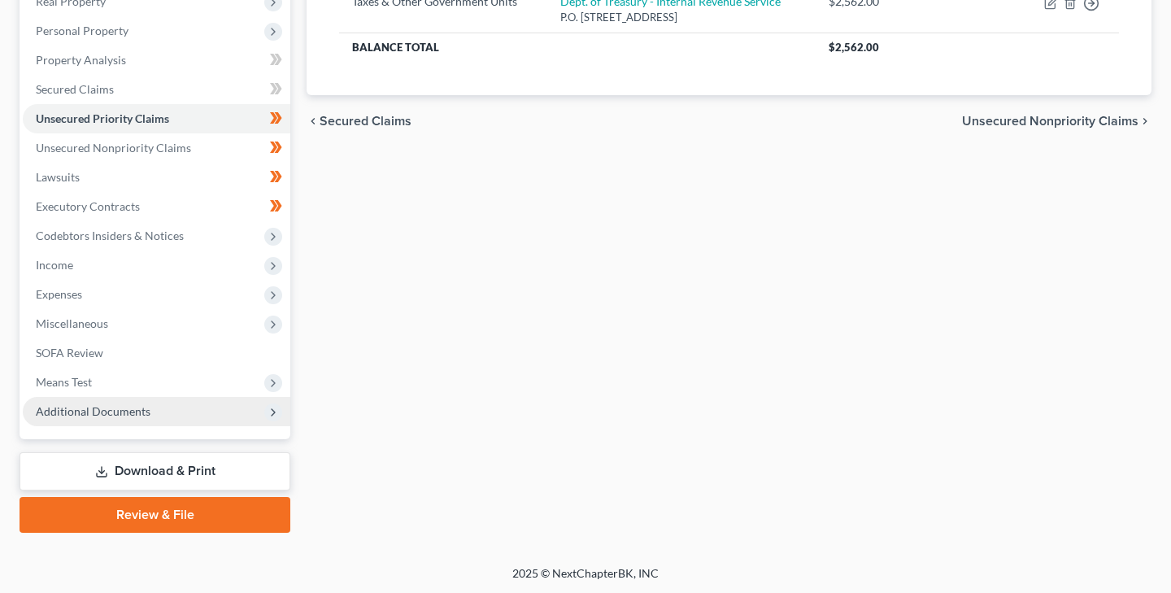
click at [115, 410] on span "Additional Documents" at bounding box center [93, 411] width 115 height 14
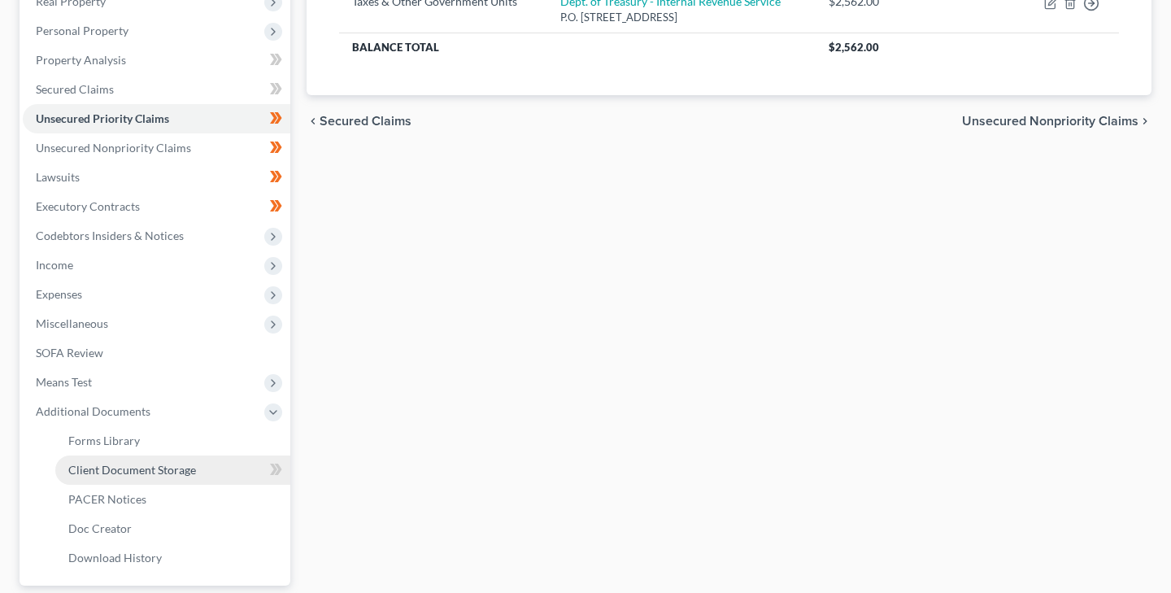
click at [128, 468] on span "Client Document Storage" at bounding box center [132, 470] width 128 height 14
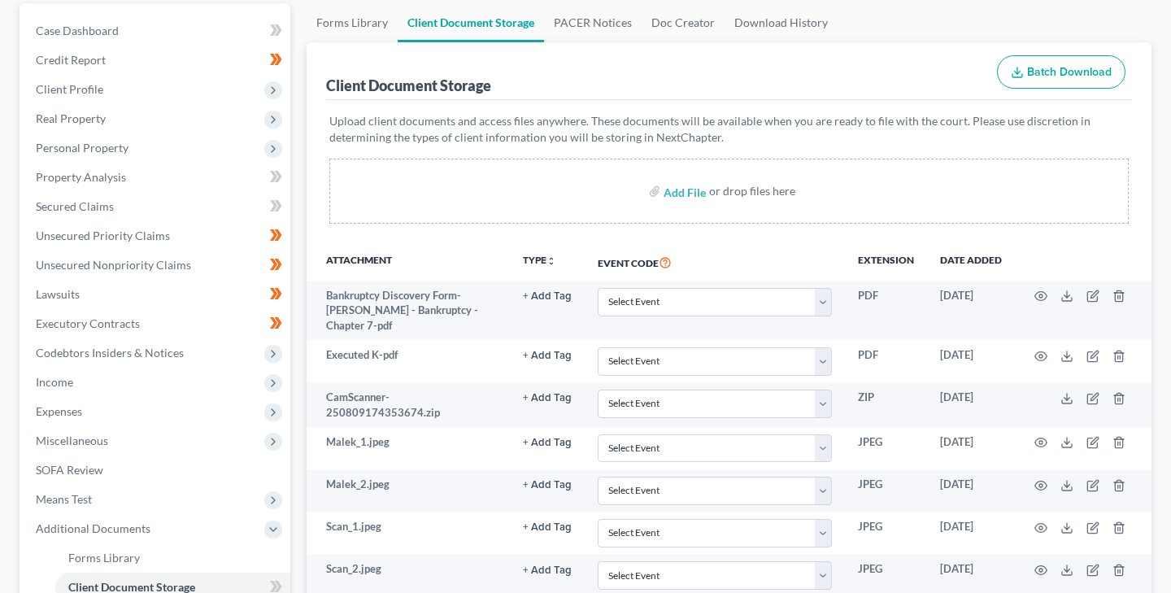
scroll to position [167, 0]
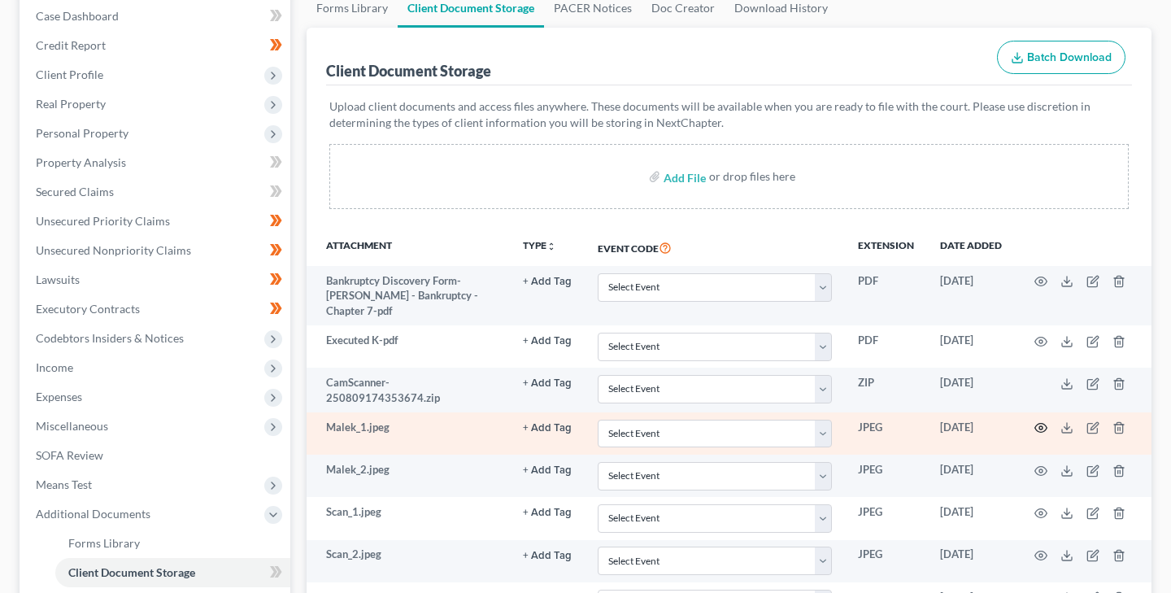
click at [1042, 423] on icon "button" at bounding box center [1040, 427] width 13 height 13
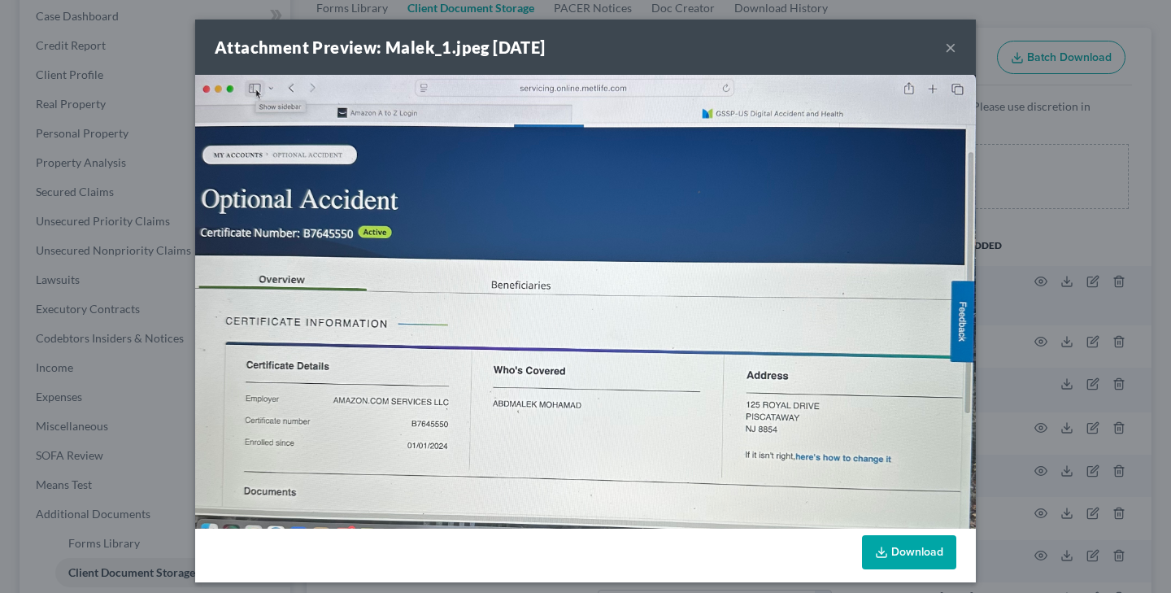
click at [952, 44] on button "×" at bounding box center [950, 47] width 11 height 20
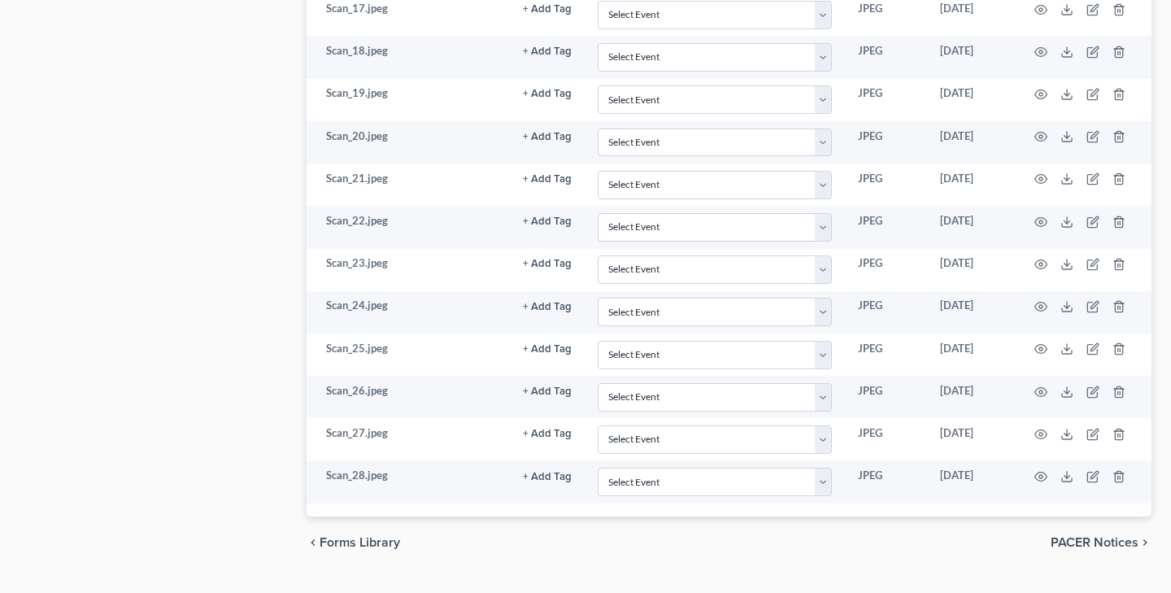
scroll to position [1386, 0]
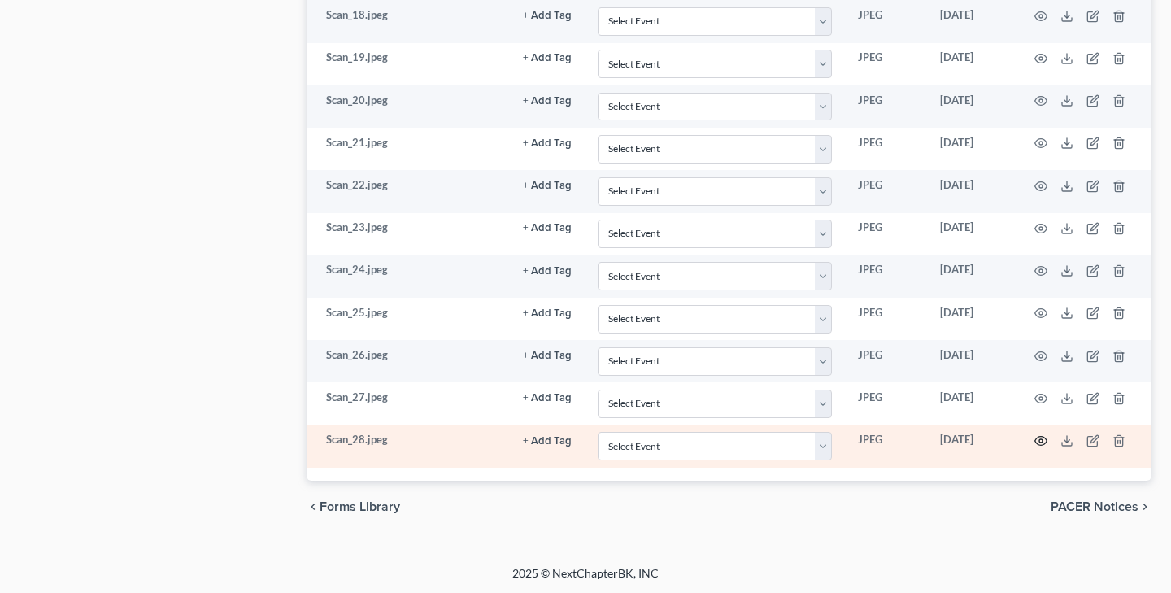
click at [1042, 437] on icon "button" at bounding box center [1040, 440] width 13 height 13
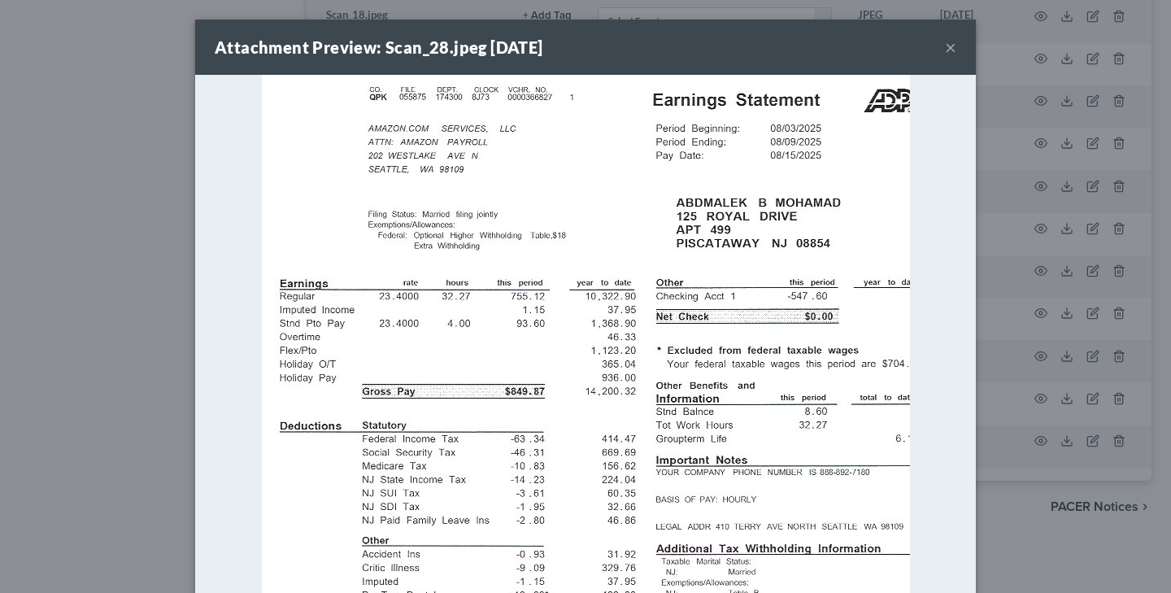
click at [950, 42] on button "×" at bounding box center [950, 47] width 11 height 20
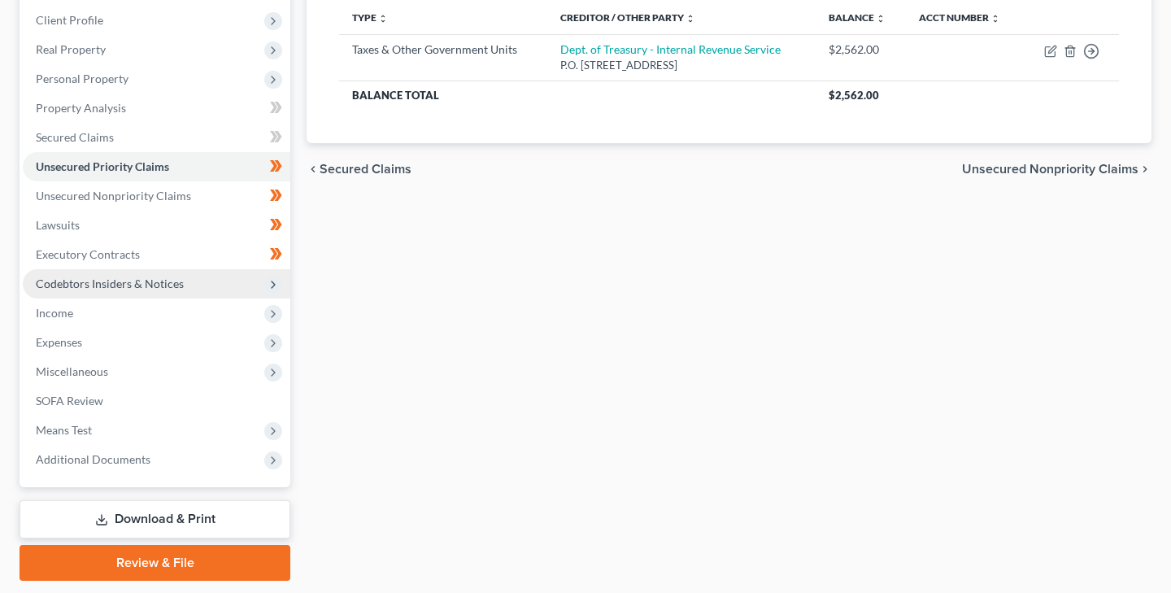
scroll to position [210, 0]
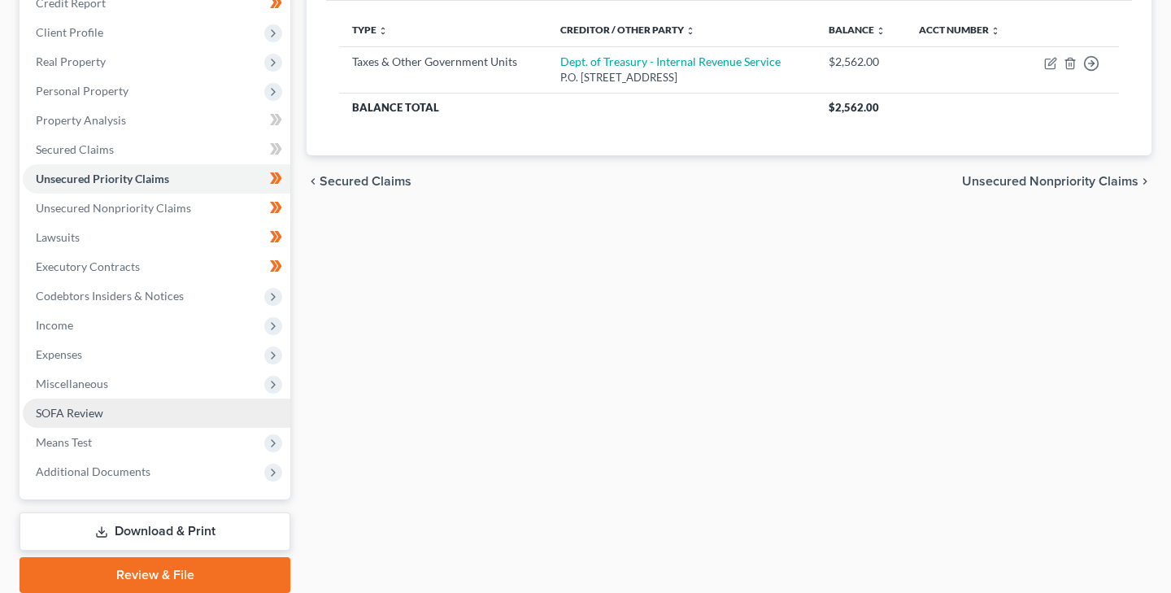
click at [86, 411] on span "SOFA Review" at bounding box center [69, 413] width 67 height 14
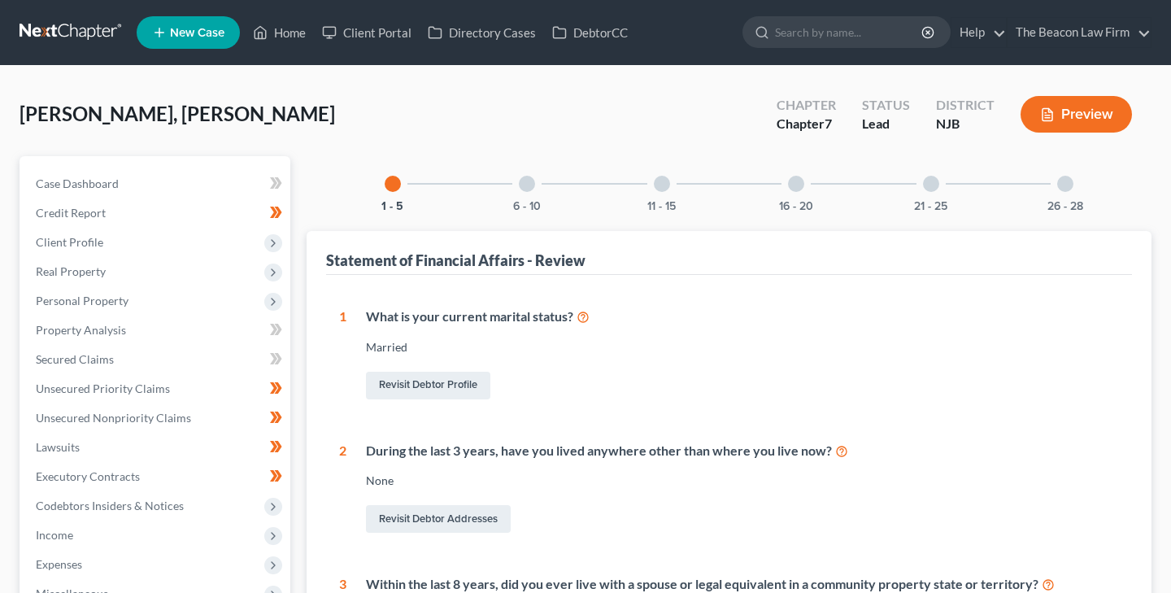
click at [526, 174] on div "6 - 10" at bounding box center [526, 183] width 55 height 55
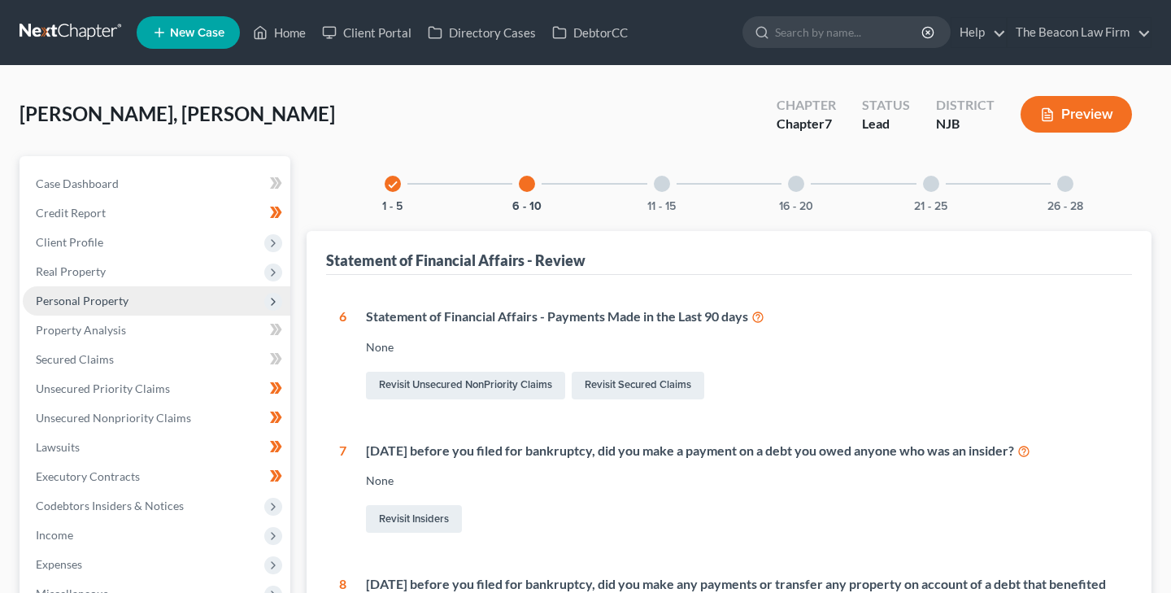
scroll to position [29, 0]
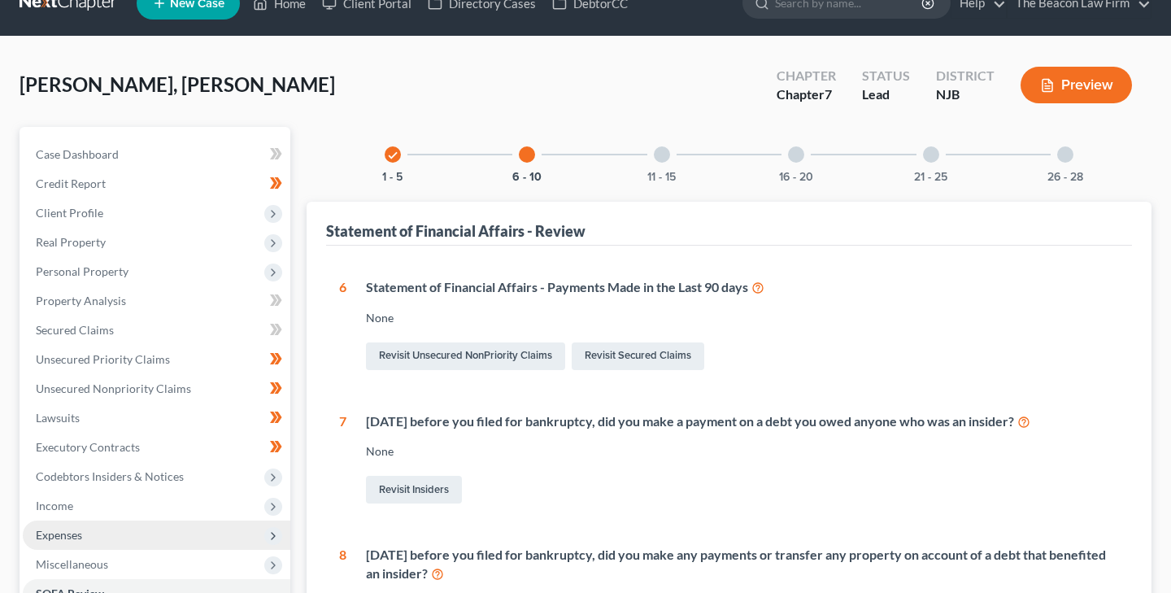
click at [75, 528] on span "Expenses" at bounding box center [59, 535] width 46 height 14
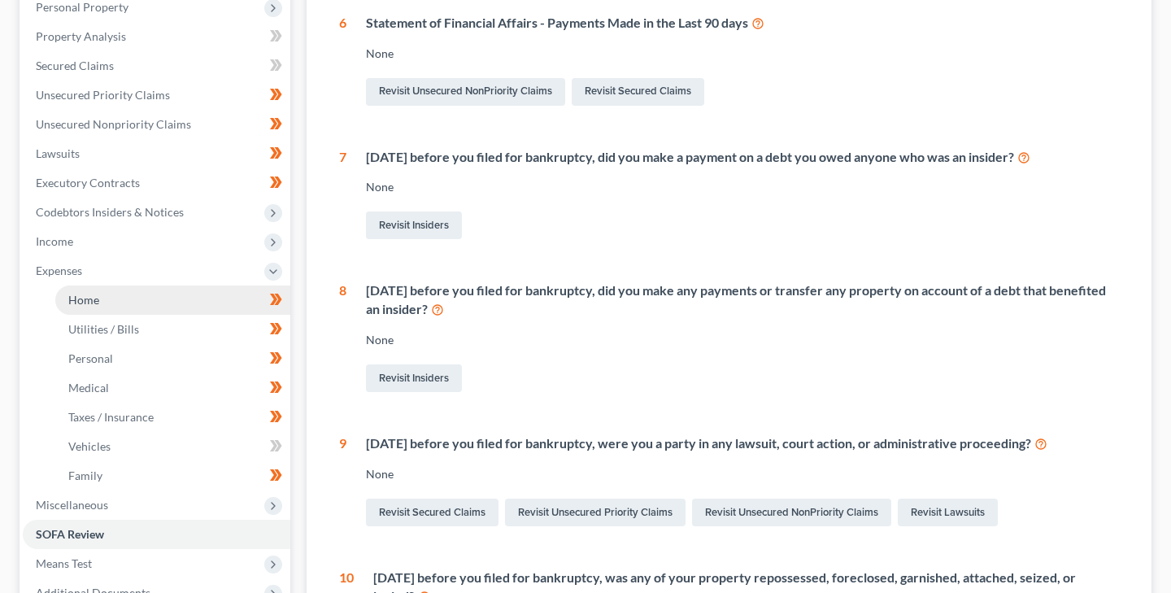
scroll to position [297, 0]
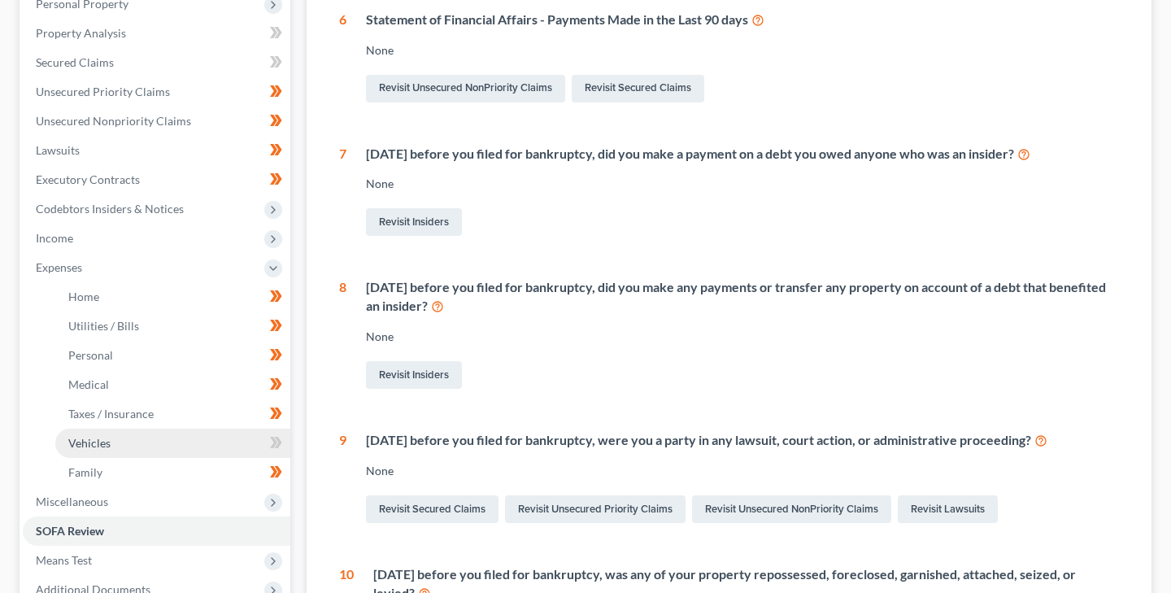
click at [98, 440] on span "Vehicles" at bounding box center [89, 443] width 42 height 14
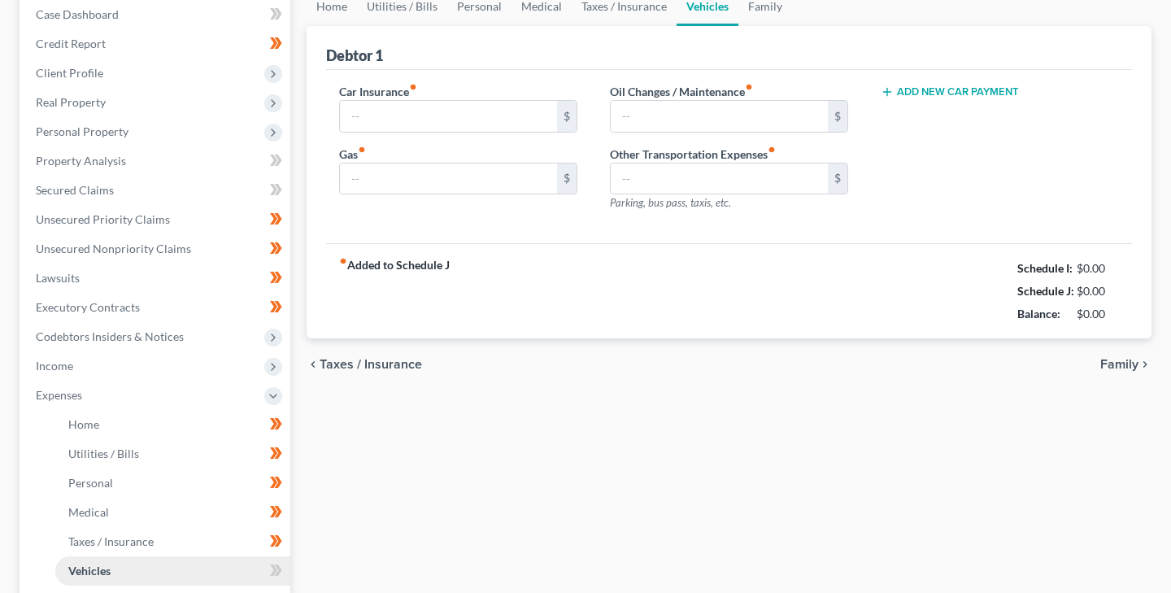
type input "247.75"
type input "300.00"
type input "150.00"
type input "0.00"
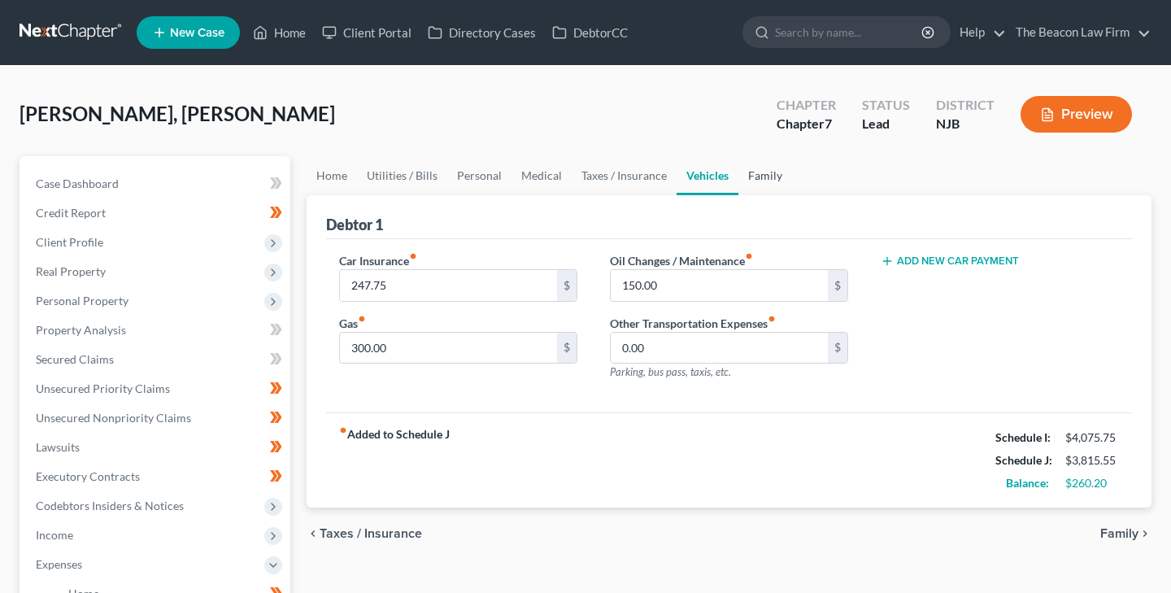
click at [762, 176] on link "Family" at bounding box center [765, 175] width 54 height 39
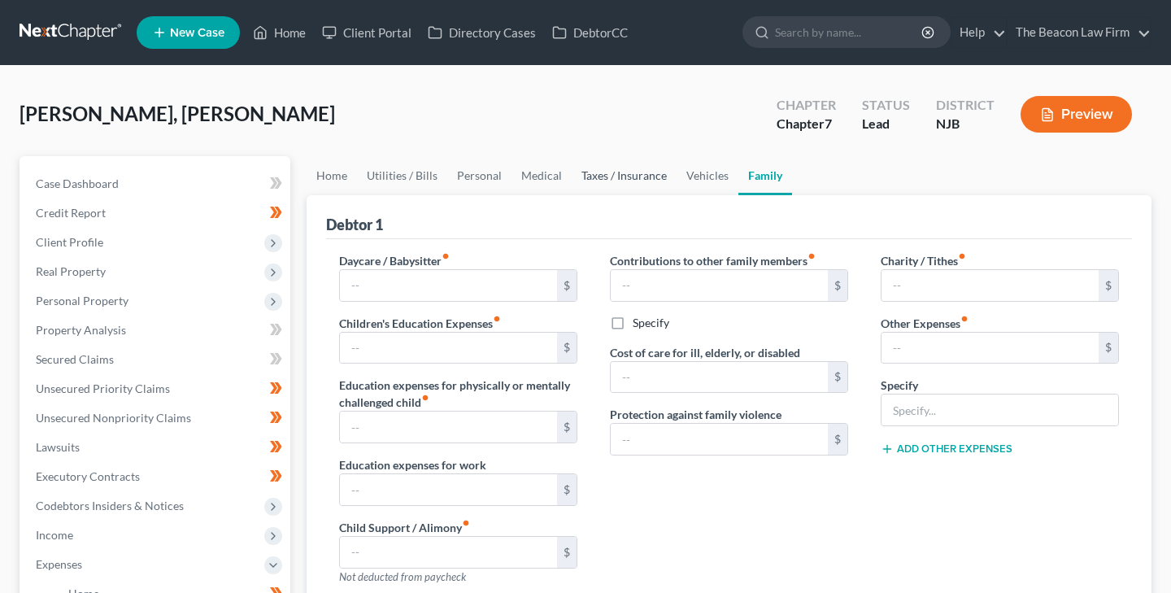
click at [620, 177] on link "Taxes / Insurance" at bounding box center [623, 175] width 105 height 39
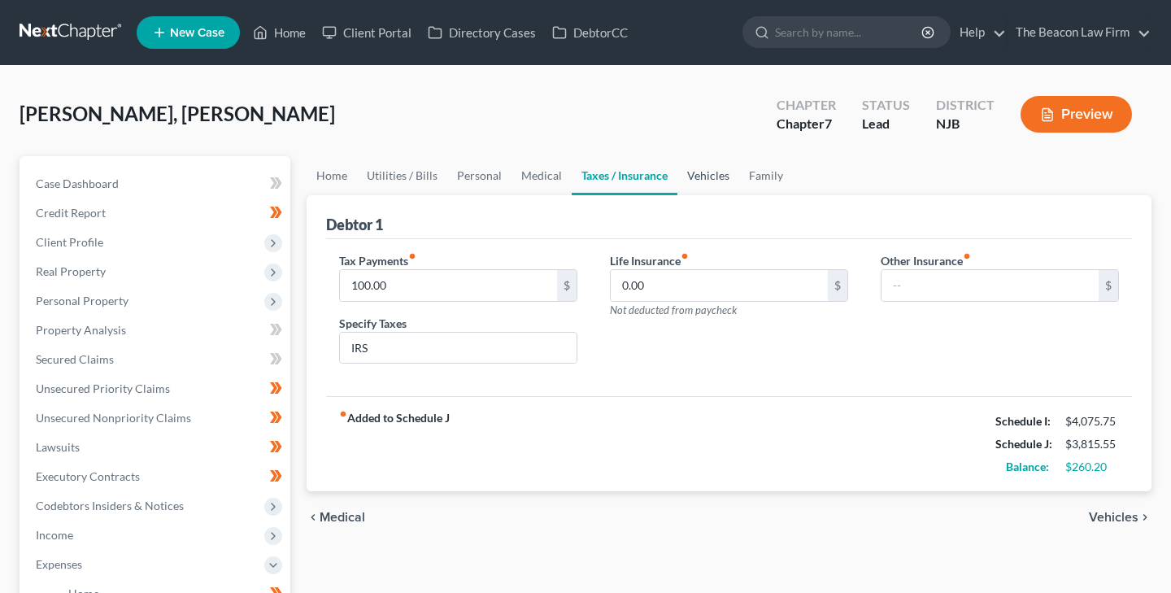
click at [699, 176] on link "Vehicles" at bounding box center [708, 175] width 62 height 39
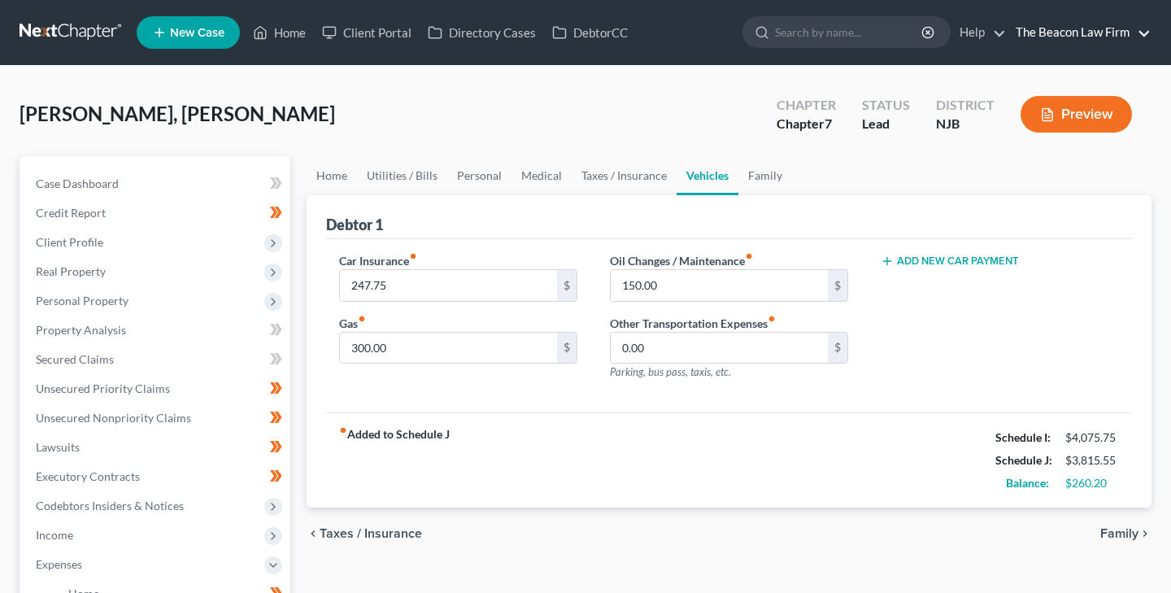
click at [1142, 33] on link "The Beacon Law Firm" at bounding box center [1078, 32] width 143 height 29
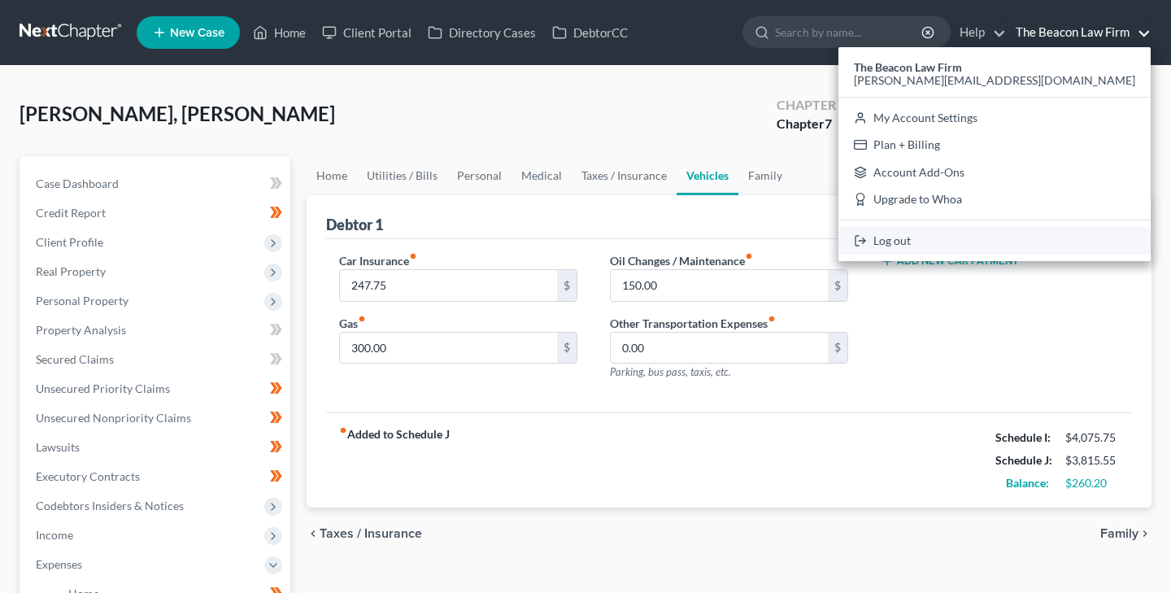
click at [1049, 241] on link "Log out" at bounding box center [994, 241] width 312 height 28
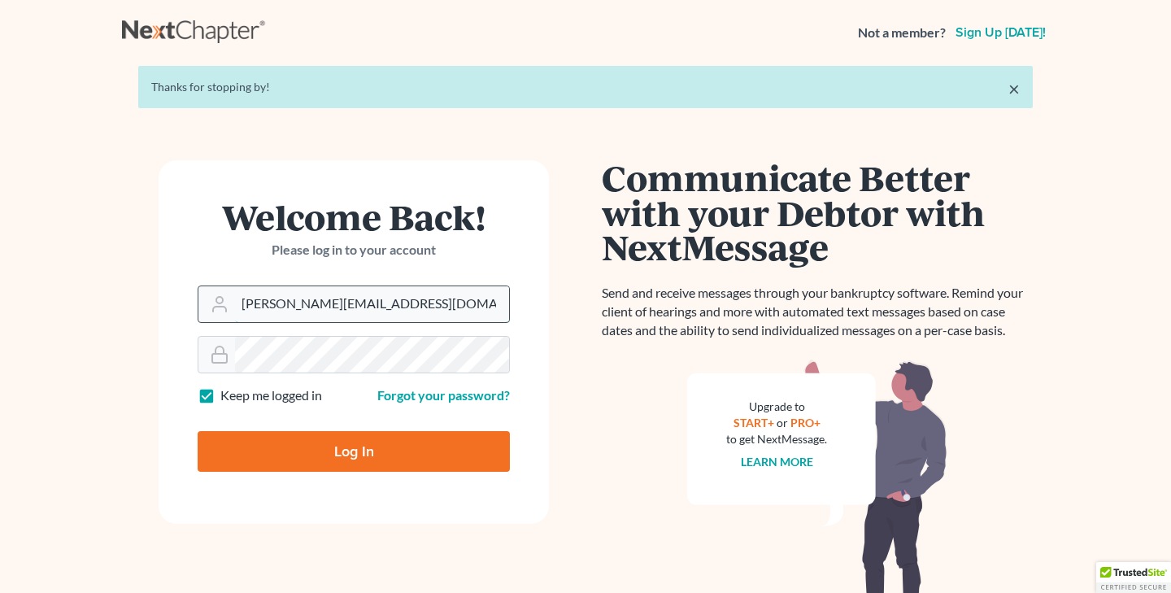
click at [380, 300] on input "[PERSON_NAME][EMAIL_ADDRESS][DOMAIN_NAME]" at bounding box center [372, 304] width 274 height 36
type input "[PERSON_NAME][EMAIL_ADDRESS][DOMAIN_NAME]"
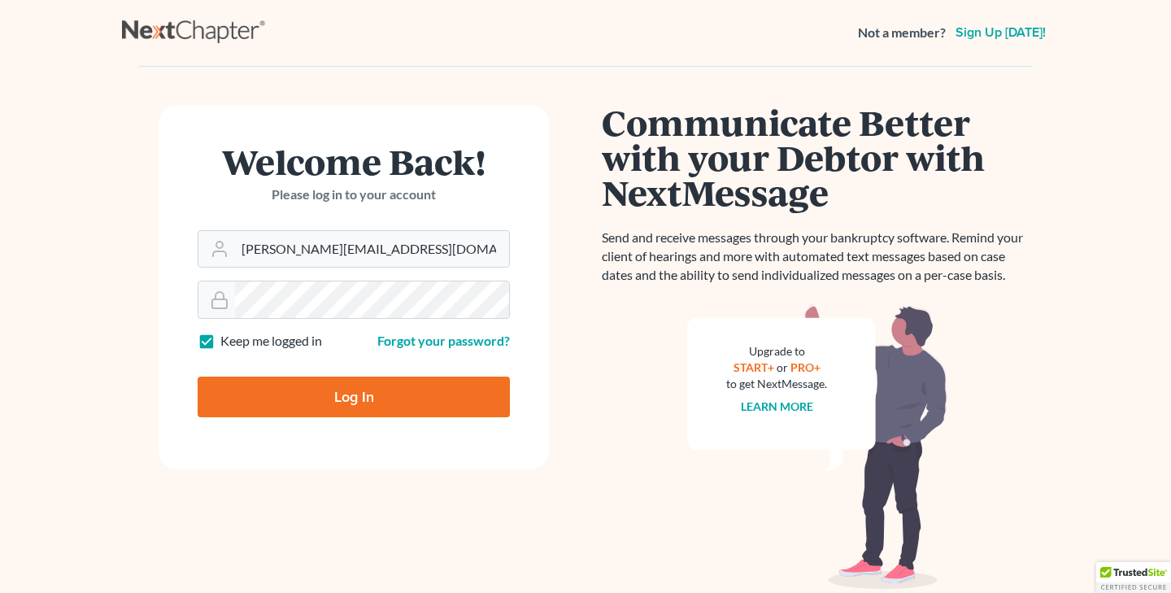
click at [350, 450] on form "Welcome Back! Please log in to your account Email Address [EMAIL_ADDRESS][DOMAI…" at bounding box center [354, 286] width 390 height 363
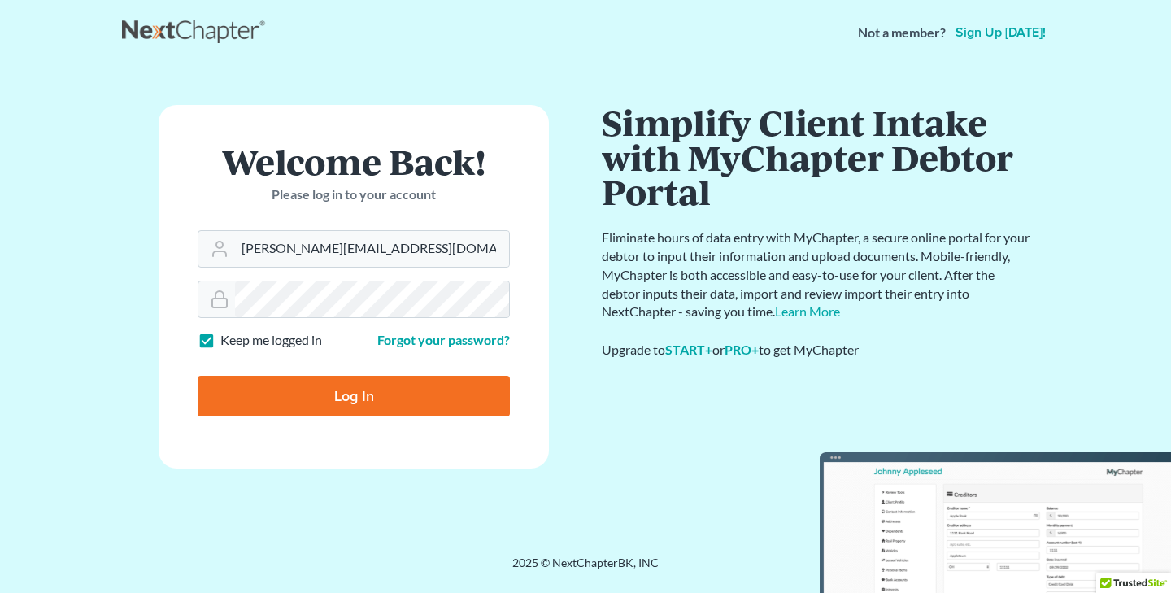
click at [345, 396] on input "Log In" at bounding box center [354, 396] width 312 height 41
type input "Thinking..."
